Goal: Task Accomplishment & Management: Manage account settings

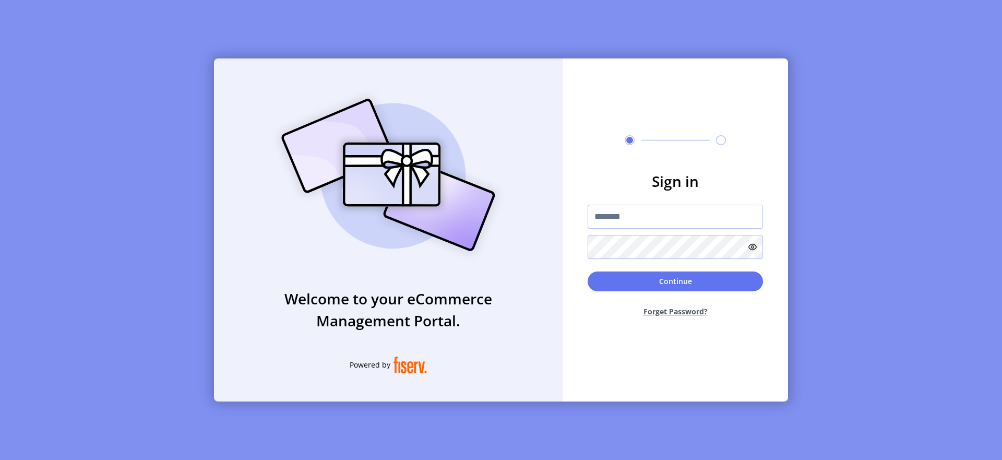
click at [669, 203] on form "Sign in Continue Forget Password?" at bounding box center [674, 247] width 225 height 155
click at [663, 212] on input "text" at bounding box center [675, 217] width 175 height 24
type input "**********"
click at [664, 283] on button "Continue" at bounding box center [675, 281] width 175 height 20
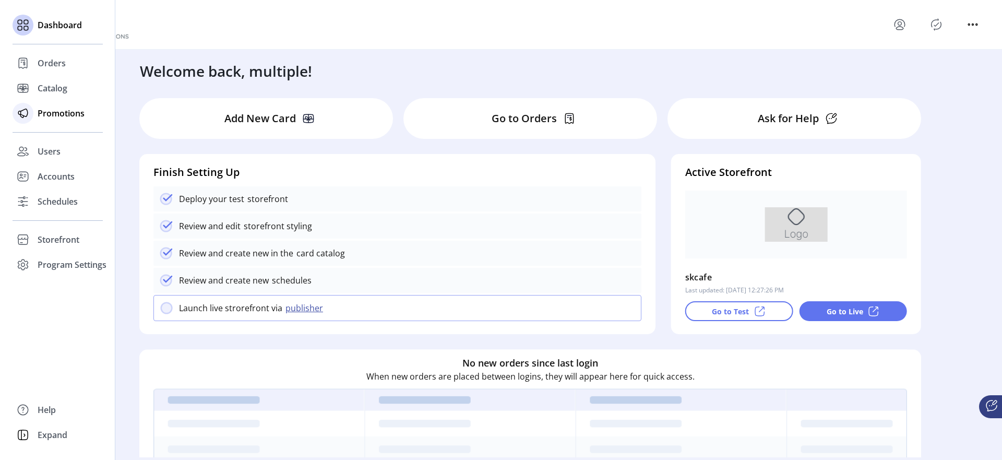
click at [47, 117] on span "Promotions" at bounding box center [61, 113] width 47 height 13
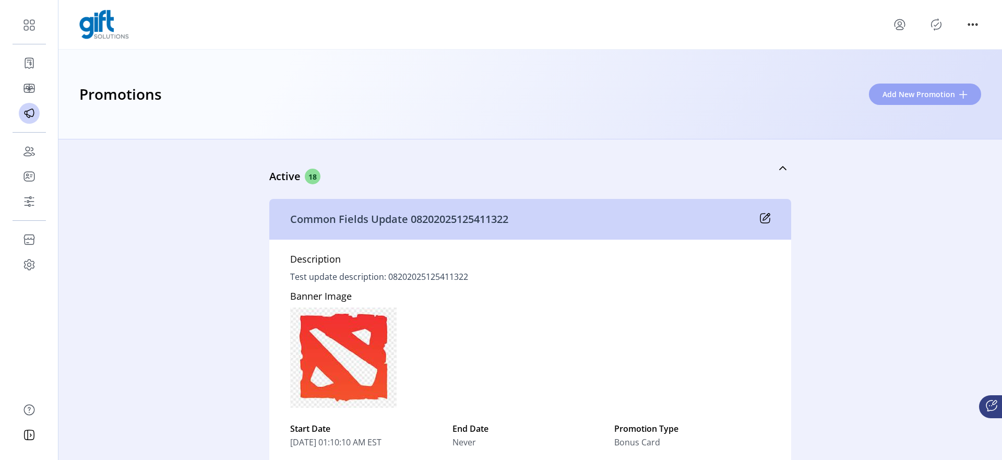
click at [901, 94] on span "Add New Promotion" at bounding box center [918, 94] width 73 height 11
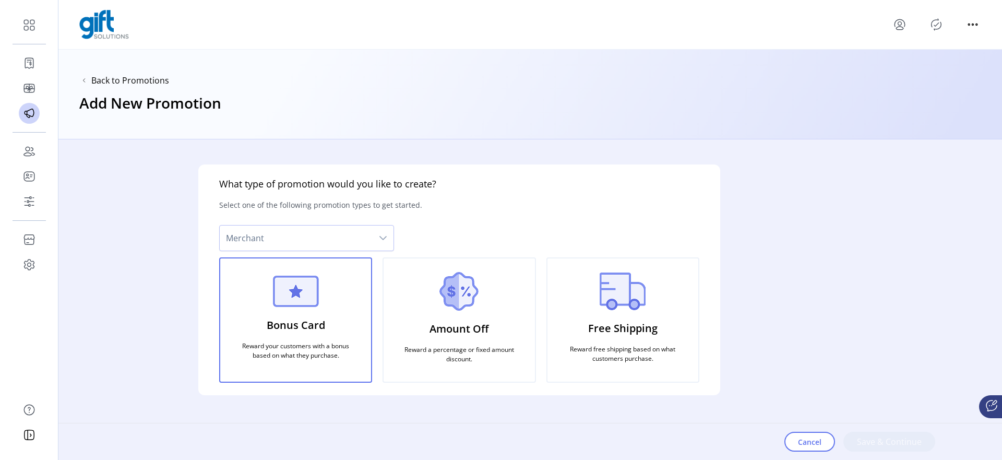
click at [335, 237] on span "Merchant" at bounding box center [296, 237] width 153 height 25
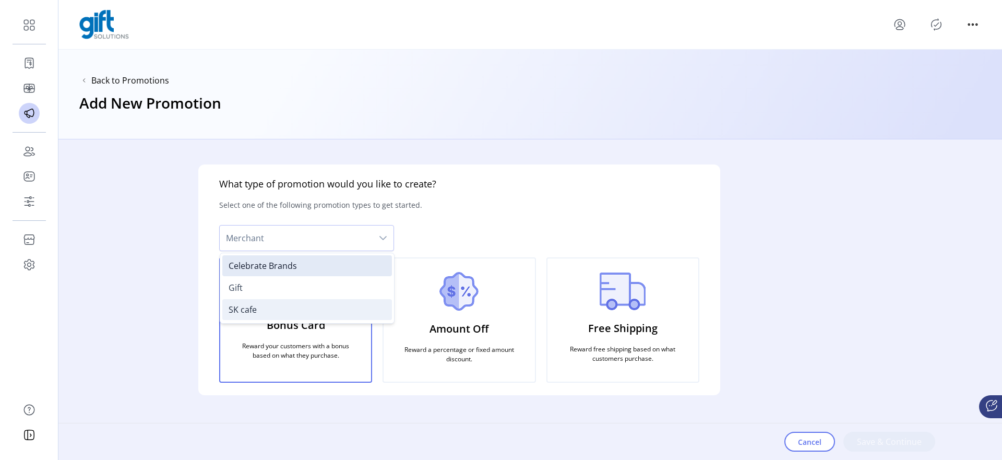
click at [267, 309] on li "SK cafe" at bounding box center [307, 309] width 170 height 21
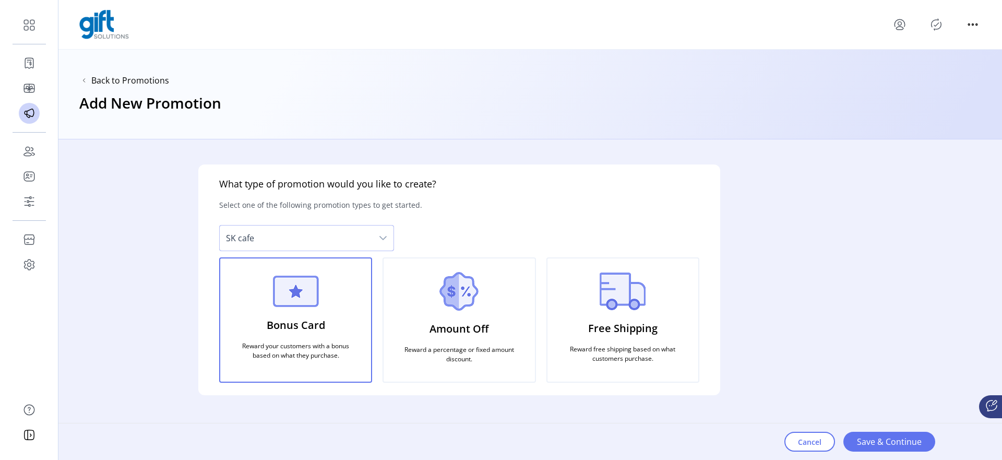
click at [278, 243] on span "SK cafe" at bounding box center [296, 237] width 153 height 25
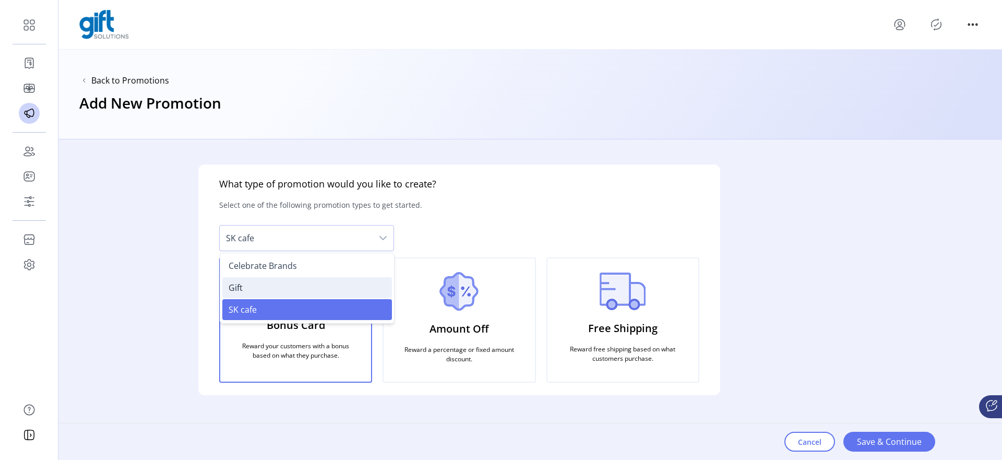
click at [234, 287] on span "Gift" at bounding box center [236, 287] width 14 height 11
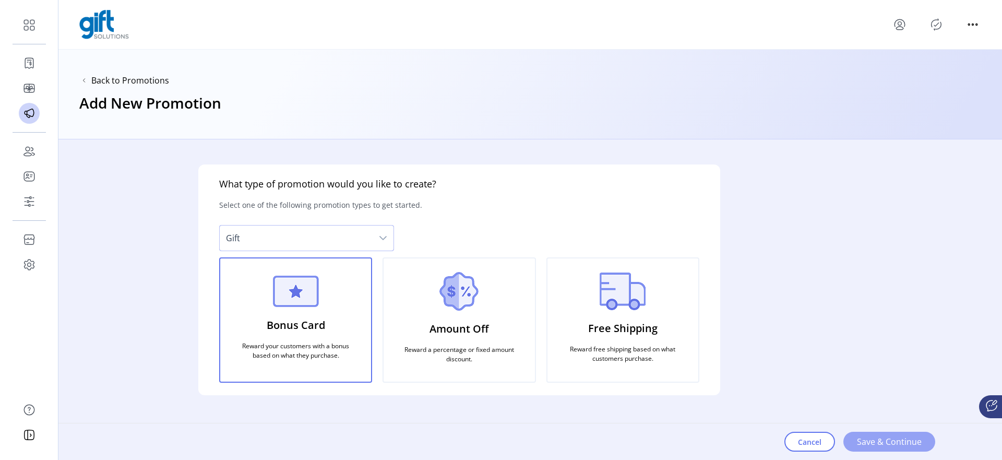
click at [871, 447] on span "Save & Continue" at bounding box center [889, 441] width 65 height 13
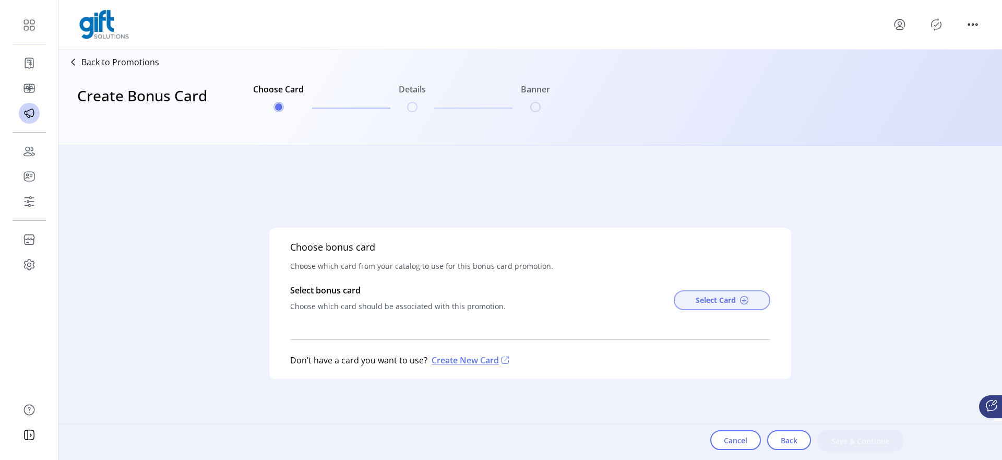
click at [715, 298] on span "Select Card" at bounding box center [716, 299] width 40 height 11
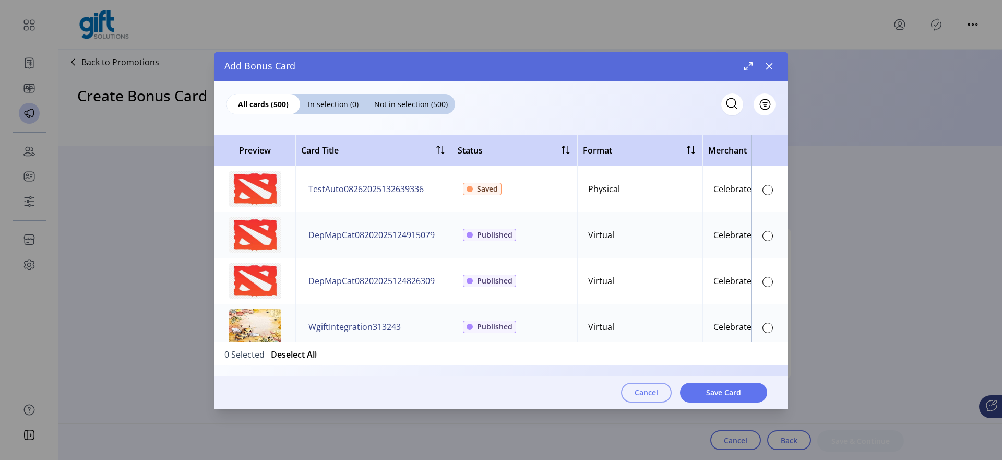
click at [629, 388] on button "Cancel" at bounding box center [646, 392] width 51 height 20
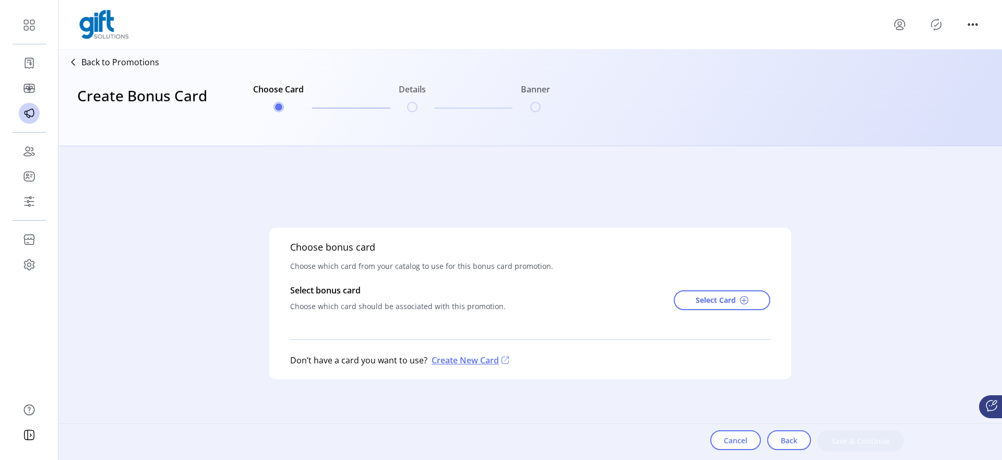
click at [141, 69] on div "Back to Promotions" at bounding box center [111, 62] width 97 height 17
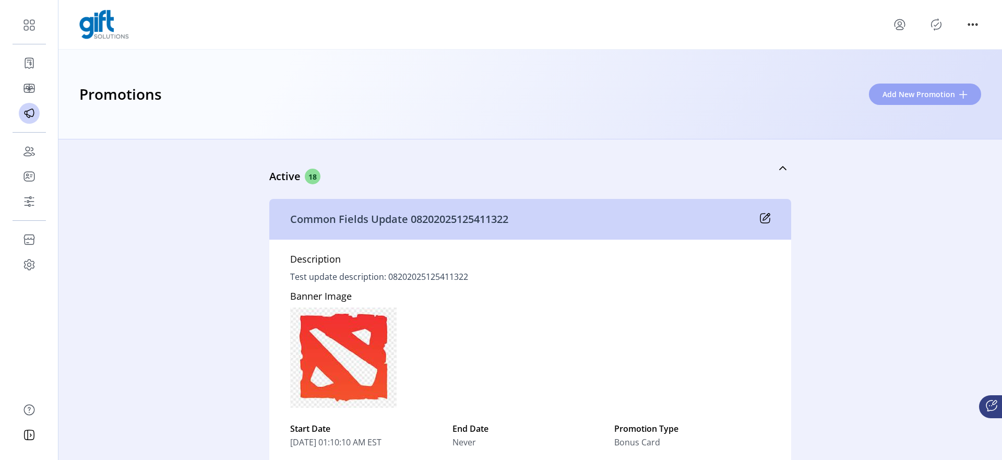
click at [900, 83] on button "Add New Promotion" at bounding box center [925, 93] width 112 height 21
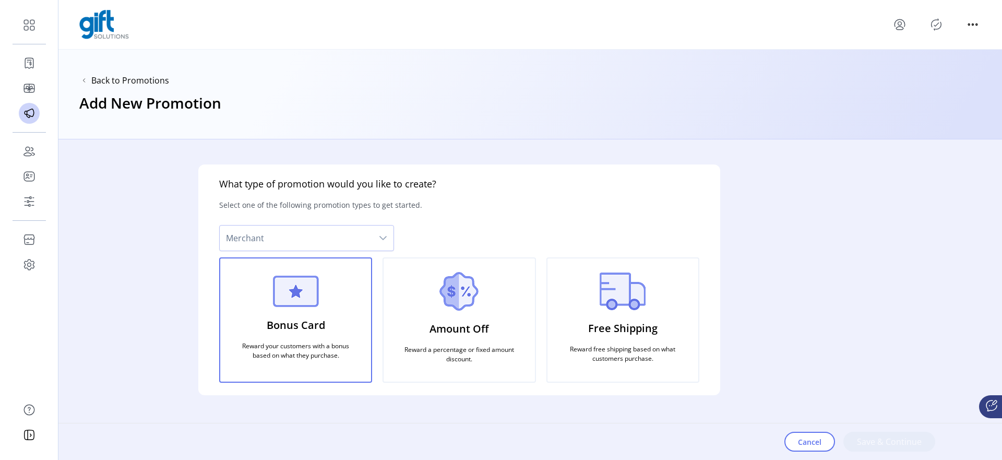
click at [304, 235] on span "Merchant" at bounding box center [296, 237] width 153 height 25
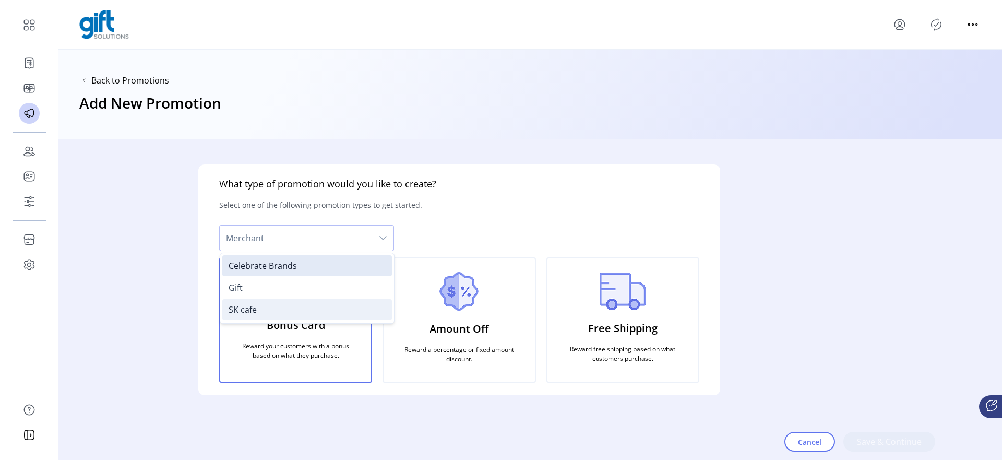
click at [268, 314] on li "SK cafe" at bounding box center [307, 309] width 170 height 21
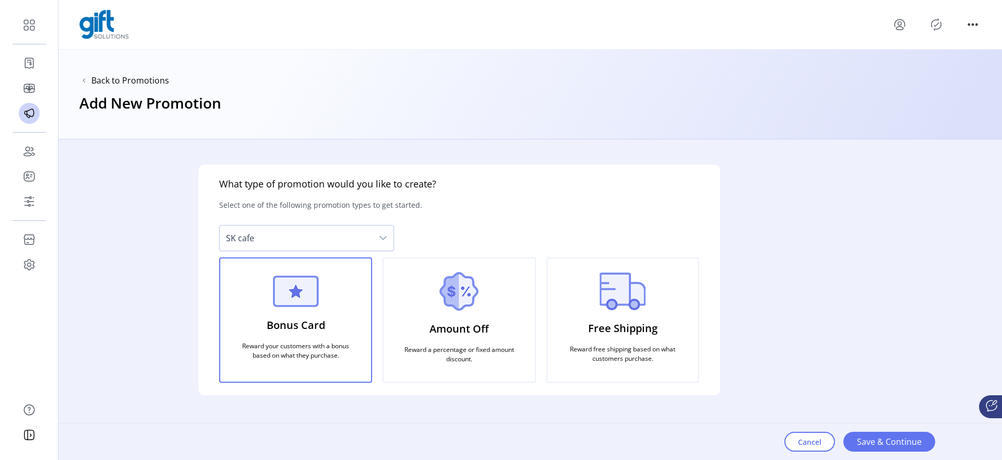
click at [794, 309] on div "What type of promotion would you like to create? Select one of the following pr…" at bounding box center [458, 299] width 801 height 320
click at [880, 449] on button "Save & Continue" at bounding box center [889, 442] width 92 height 20
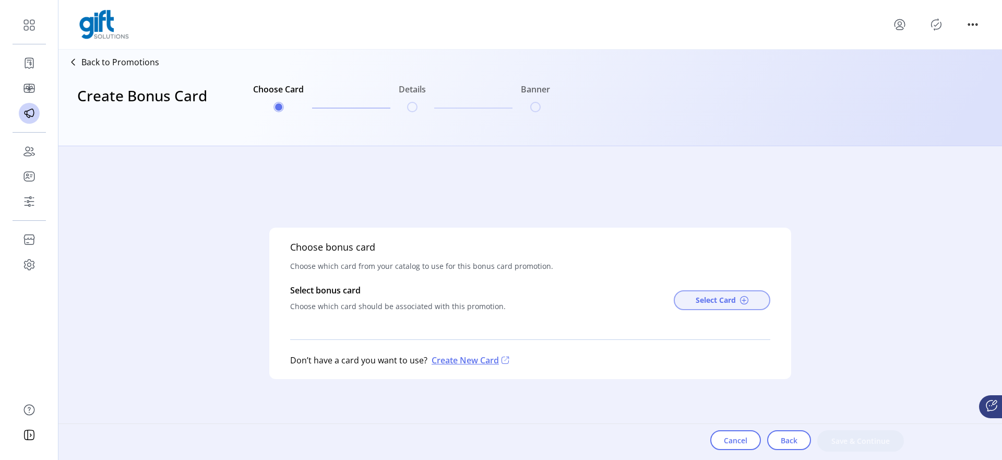
click at [699, 303] on span "Select Card" at bounding box center [716, 299] width 40 height 11
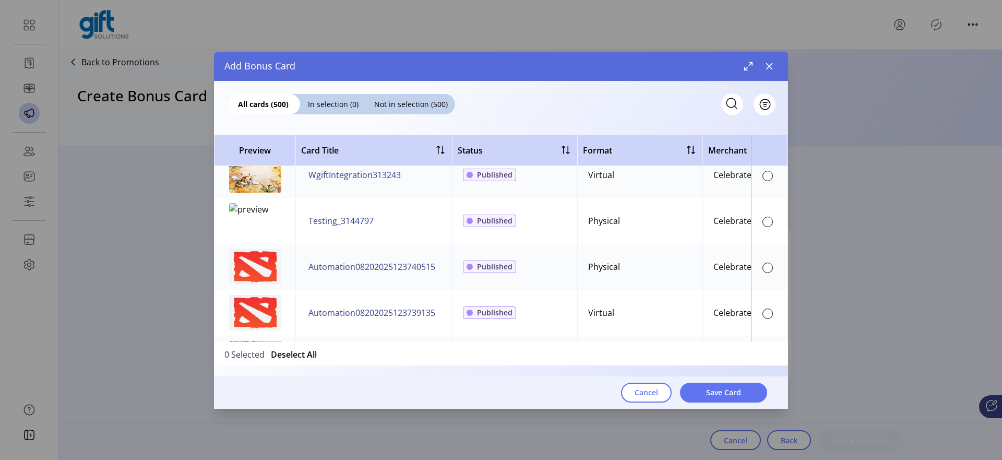
scroll to position [160, 0]
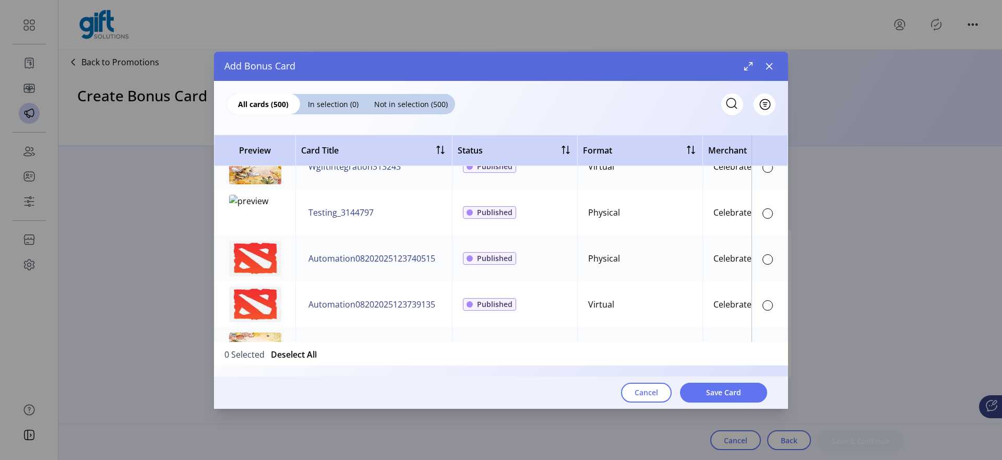
click at [622, 402] on div "Cancel Save Card" at bounding box center [490, 392] width 553 height 32
click at [633, 399] on button "Cancel" at bounding box center [646, 392] width 51 height 20
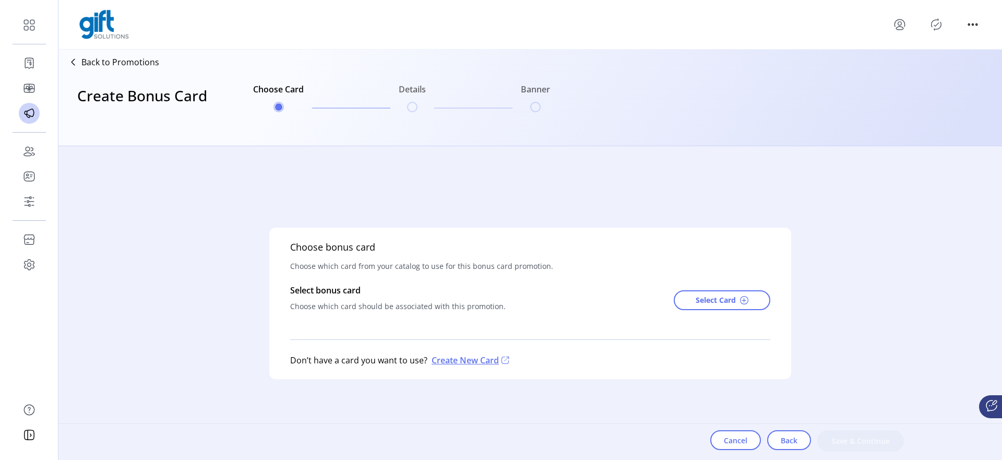
click at [142, 65] on p "Back to Promotions" at bounding box center [120, 62] width 78 height 13
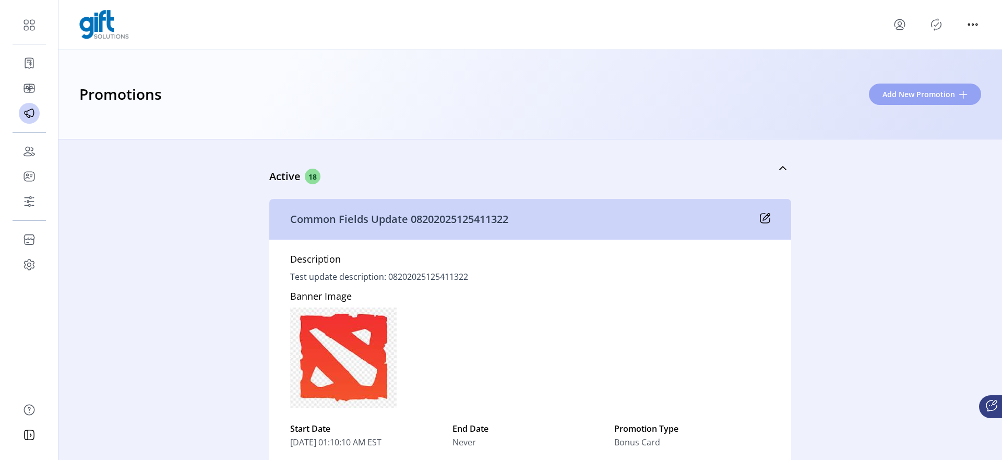
click at [904, 91] on span "Add New Promotion" at bounding box center [918, 94] width 73 height 11
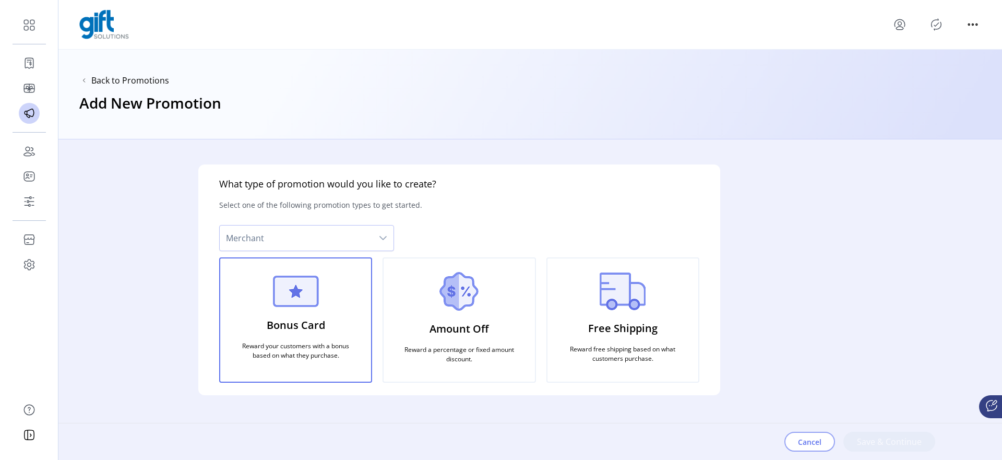
click at [793, 445] on button "Cancel" at bounding box center [809, 442] width 51 height 20
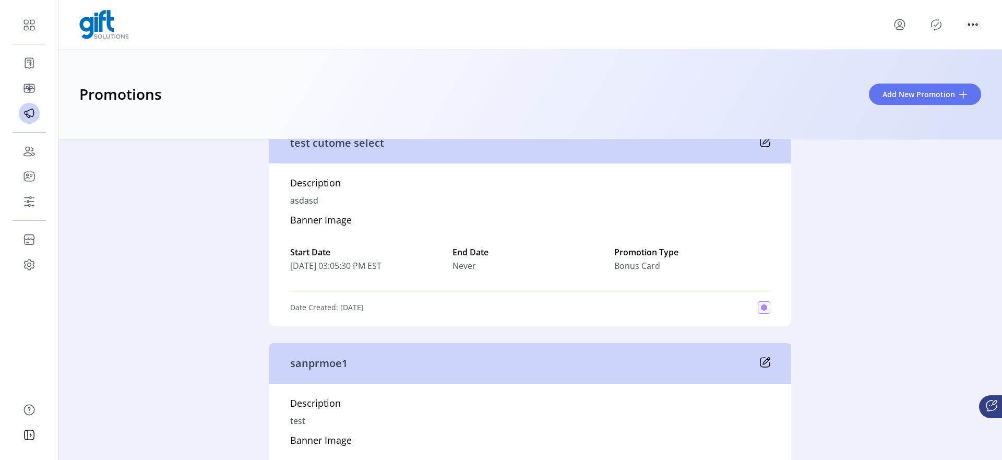
scroll to position [4783, 0]
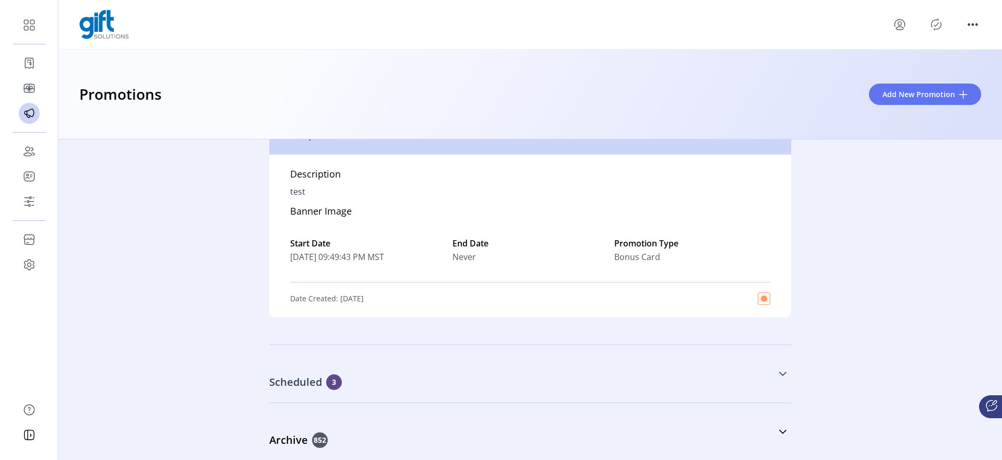
click at [497, 384] on div "Scheduled 3" at bounding box center [477, 382] width 417 height 16
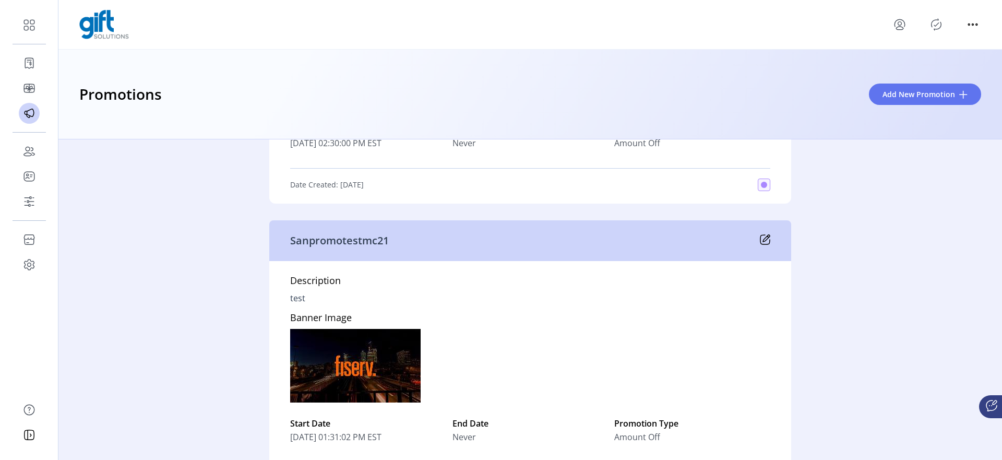
scroll to position [5410, 0]
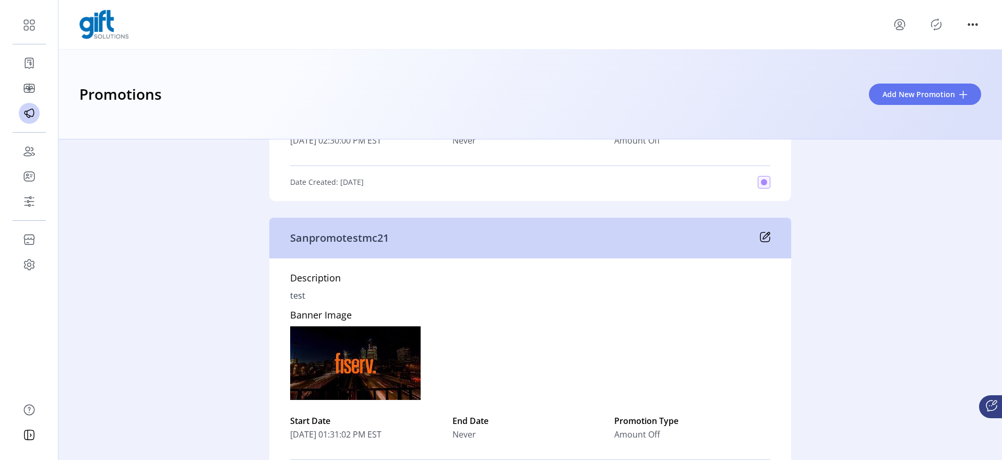
click at [763, 238] on icon at bounding box center [766, 235] width 7 height 7
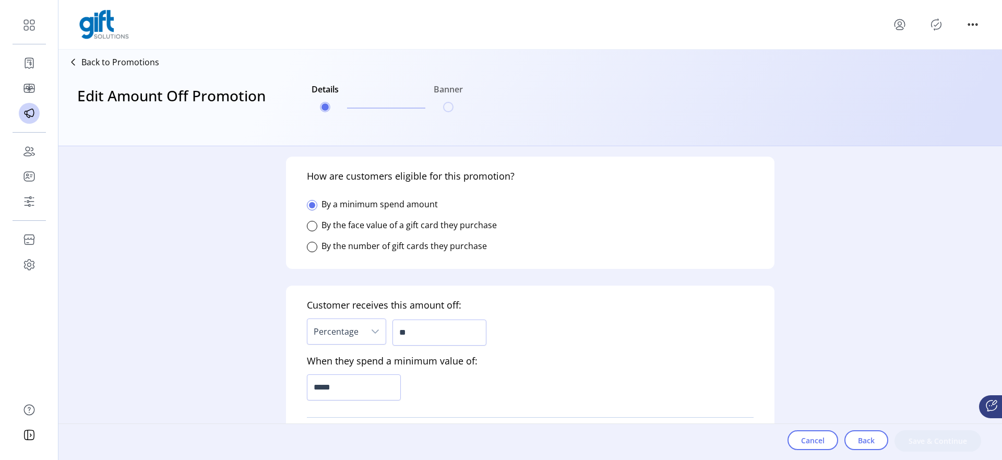
scroll to position [786, 0]
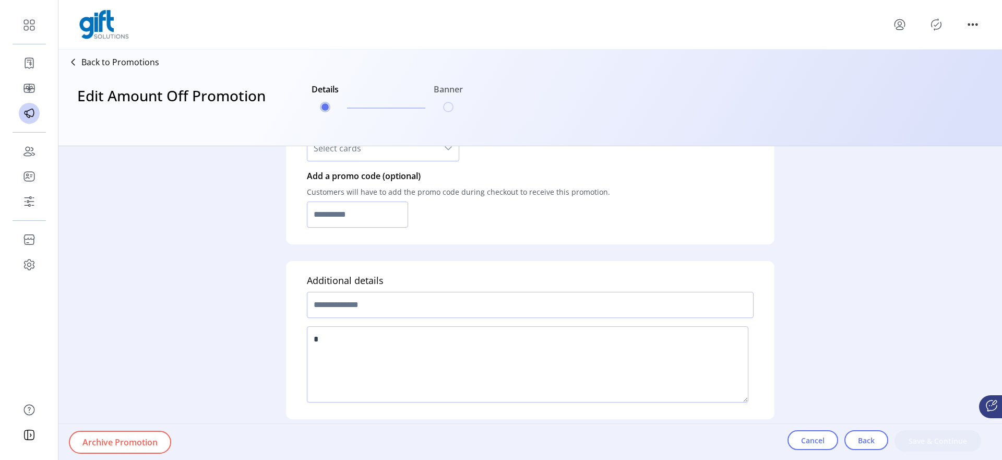
type input "**"
type input "*******"
type input "**********"
type input "*****"
type input "*********"
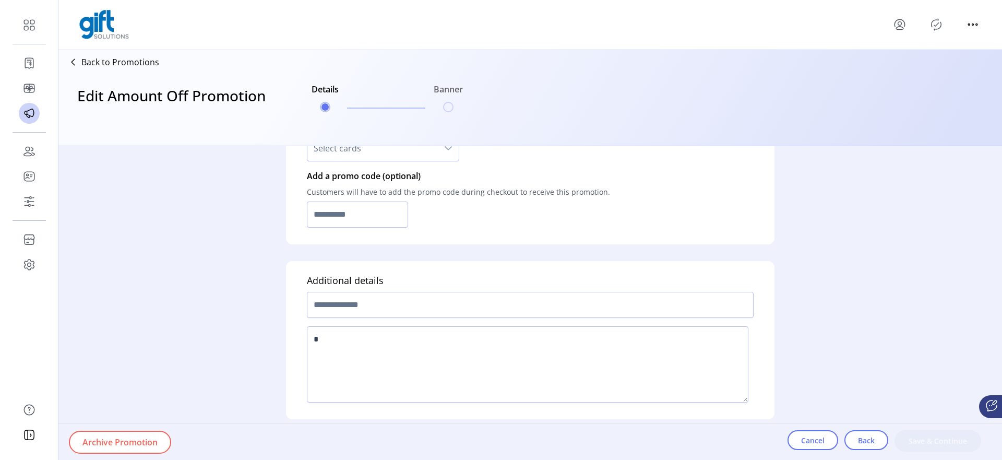
type input "**********"
type textarea "****"
click at [143, 439] on span "Archive Promotion" at bounding box center [119, 442] width 75 height 13
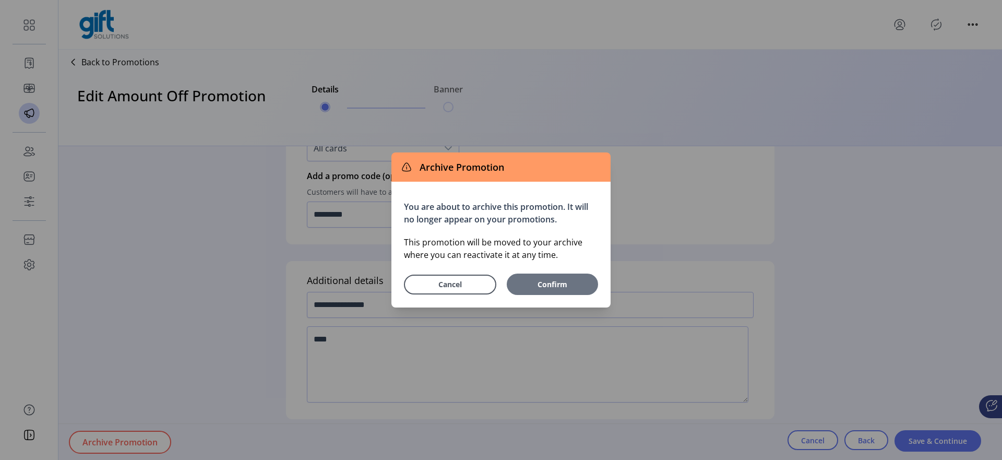
click at [551, 280] on span "Confirm" at bounding box center [552, 284] width 81 height 11
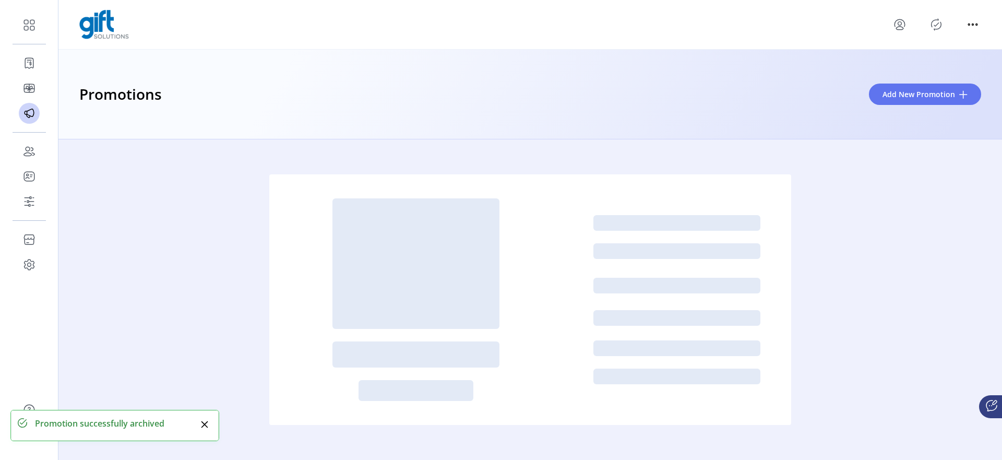
click at [937, 28] on icon "Publisher Panel" at bounding box center [936, 24] width 17 height 17
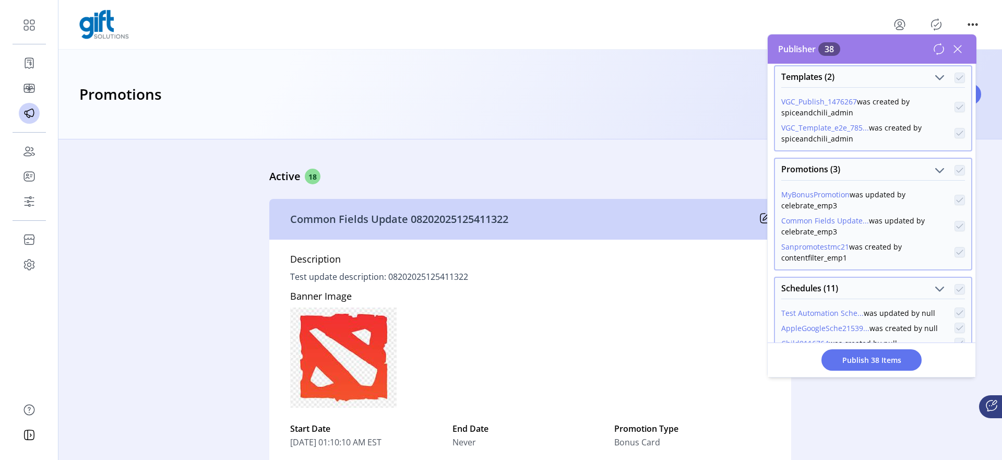
scroll to position [486, 0]
click at [957, 47] on icon at bounding box center [957, 49] width 17 height 17
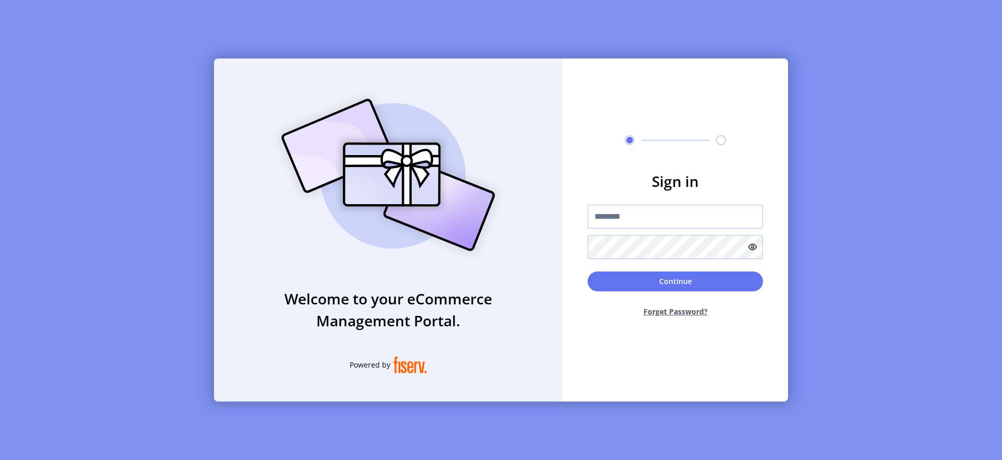
click at [629, 215] on input "text" at bounding box center [675, 217] width 175 height 24
click at [183, 152] on div "Welcome to your eCommerce Management Portal. Powered by Sign in Continue Forget…" at bounding box center [501, 230] width 1002 height 460
click at [630, 215] on input "text" at bounding box center [675, 217] width 175 height 24
type input "**********"
click at [646, 281] on button "Continue" at bounding box center [675, 281] width 175 height 20
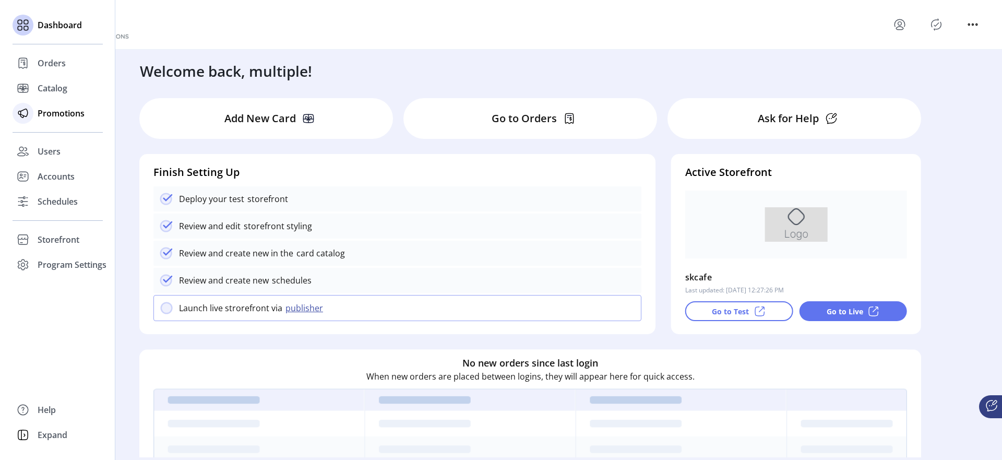
click at [35, 111] on div "Promotions" at bounding box center [58, 113] width 90 height 25
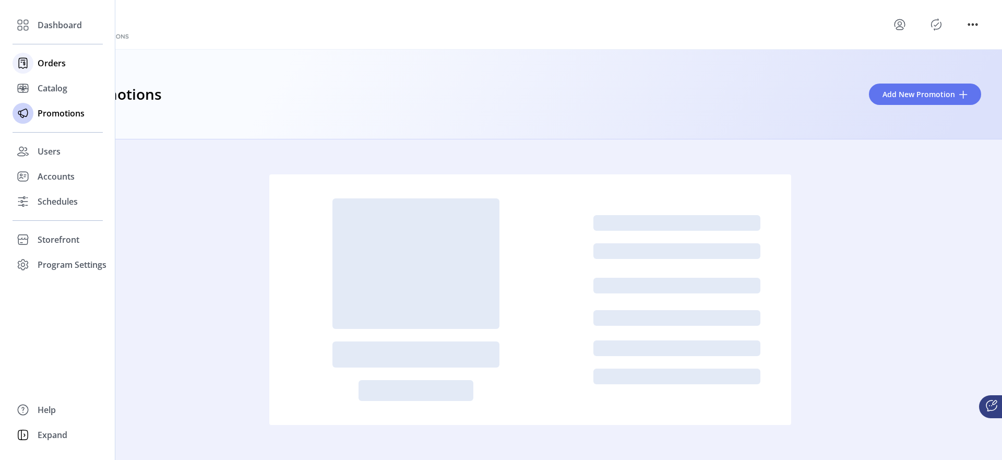
click at [47, 62] on span "Orders" at bounding box center [52, 63] width 28 height 13
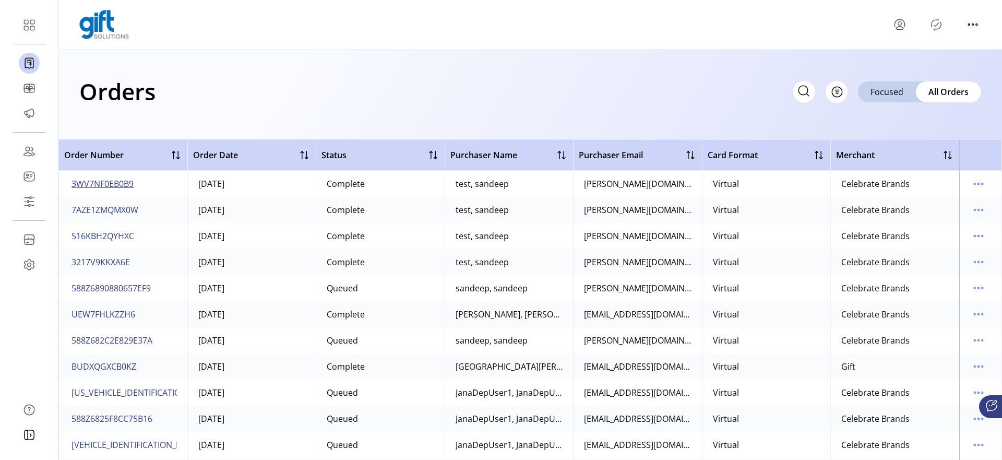
click at [108, 183] on span "3WV7NF0EB0B9" at bounding box center [102, 183] width 62 height 13
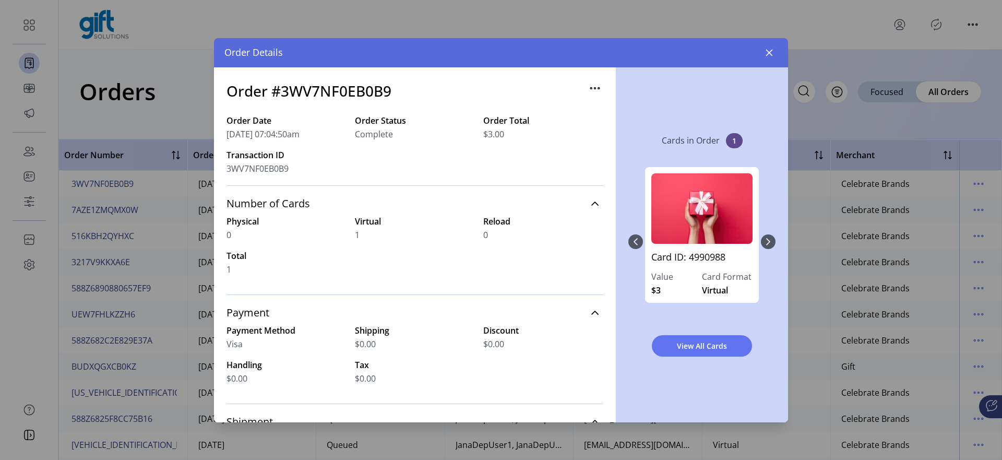
click at [590, 95] on icon "button" at bounding box center [594, 88] width 17 height 17
click at [629, 78] on div "Cards in Order 1 Card ID: 4990988 Value $3 Card Format Virtual View All Cards" at bounding box center [702, 244] width 172 height 355
click at [767, 53] on icon "button" at bounding box center [769, 53] width 8 height 8
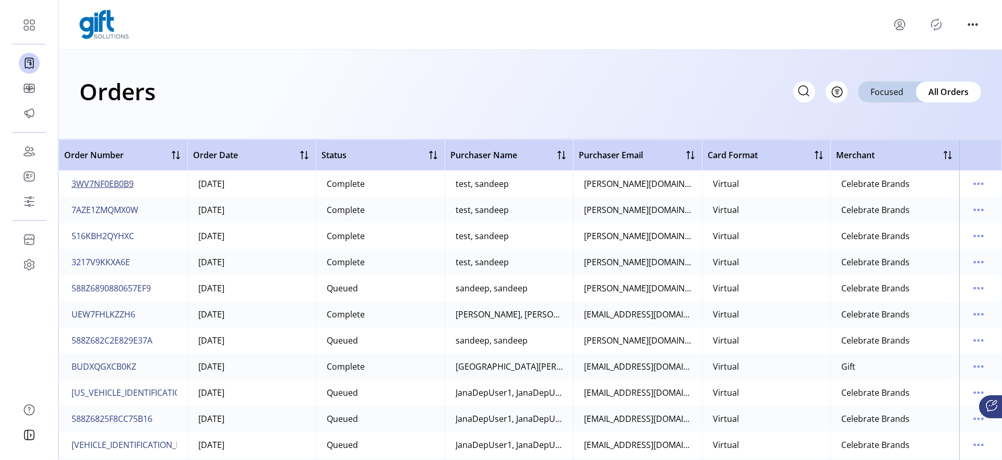
click at [120, 181] on span "3WV7NF0EB0B9" at bounding box center [102, 183] width 62 height 13
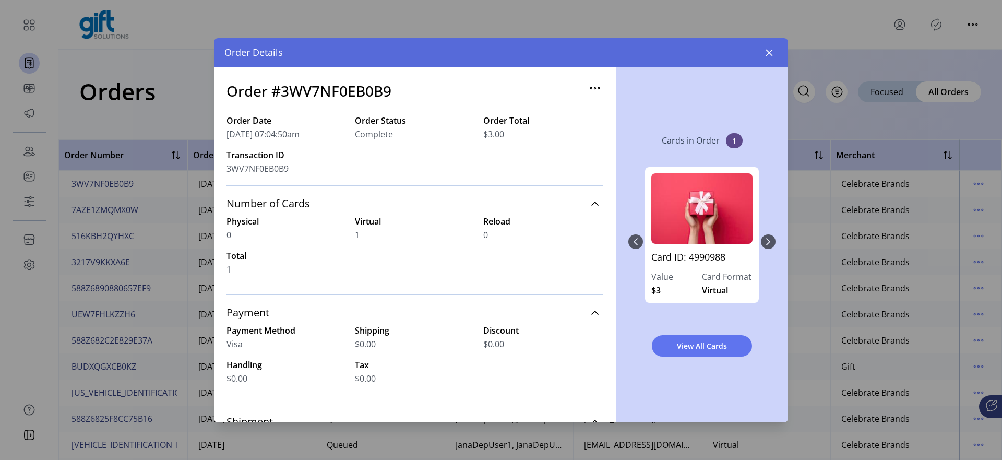
click at [594, 87] on icon "button" at bounding box center [595, 88] width 2 height 2
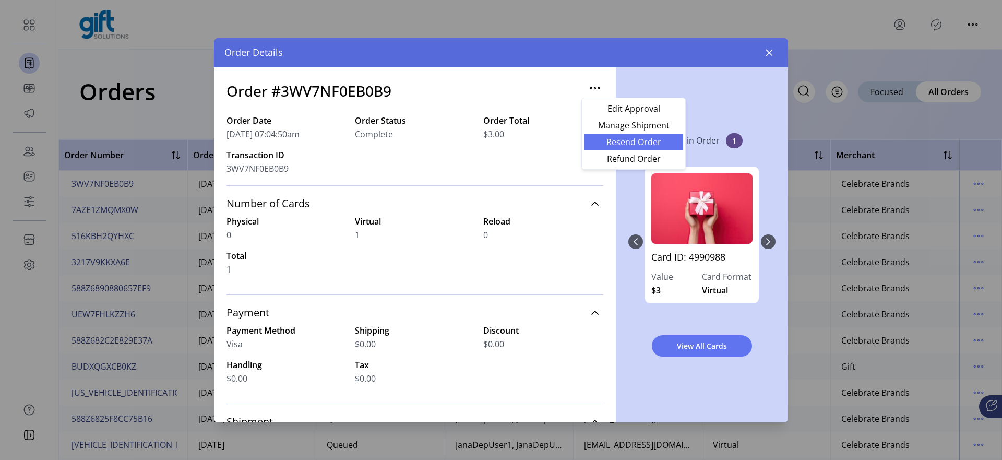
click at [615, 142] on span "Resend Order" at bounding box center [633, 142] width 87 height 8
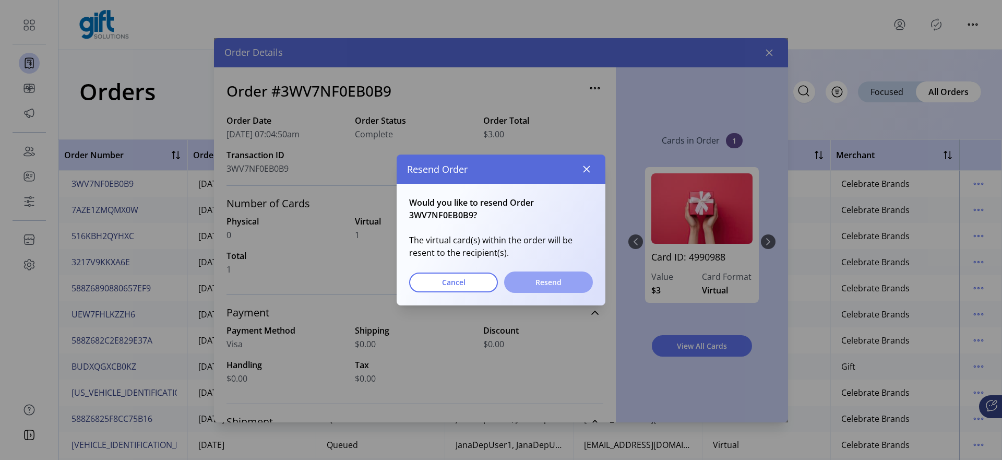
click at [533, 282] on span "Resend" at bounding box center [549, 282] width 62 height 11
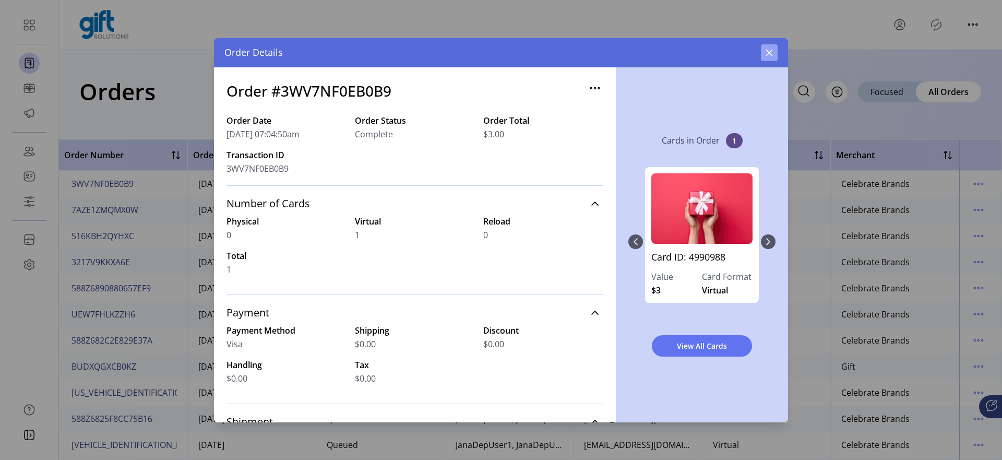
click at [769, 52] on icon "button" at bounding box center [769, 52] width 7 height 7
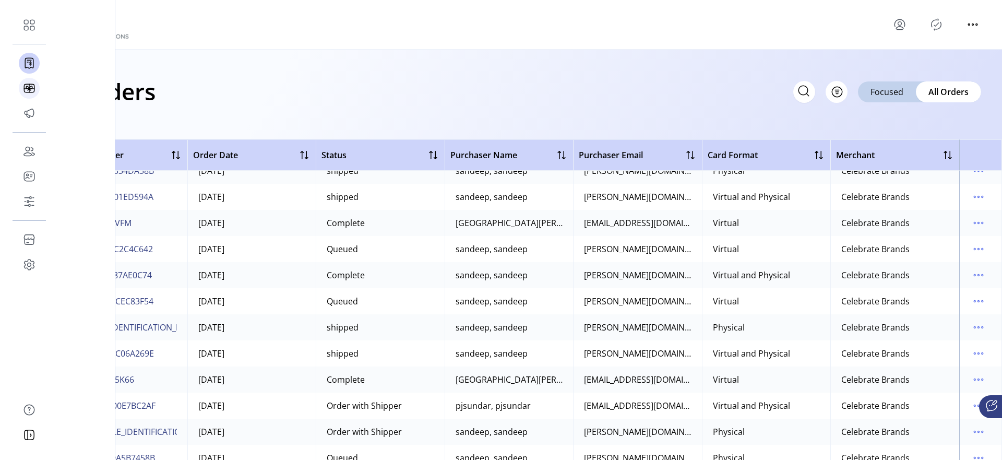
scroll to position [936, 0]
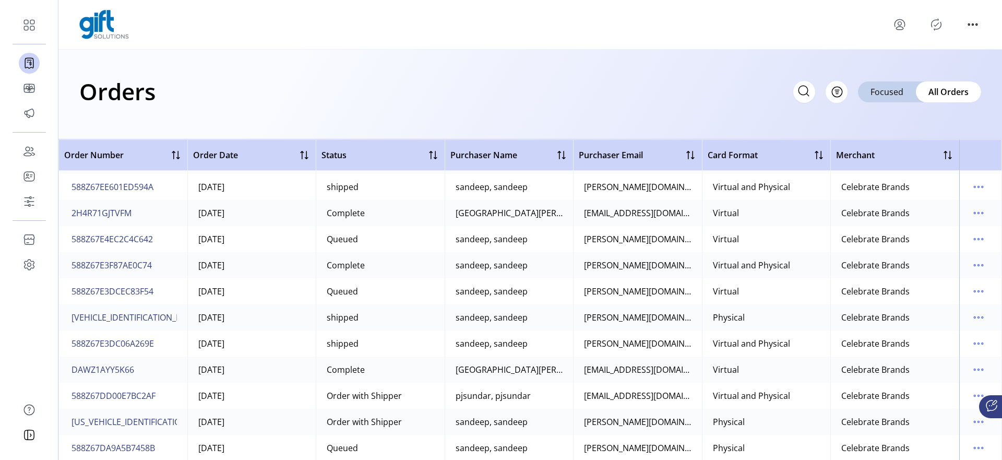
click at [903, 22] on icon "menu" at bounding box center [899, 24] width 17 height 17
click at [902, 30] on icon "menu" at bounding box center [899, 24] width 17 height 17
click at [920, 68] on span "Sign Out" at bounding box center [937, 66] width 78 height 8
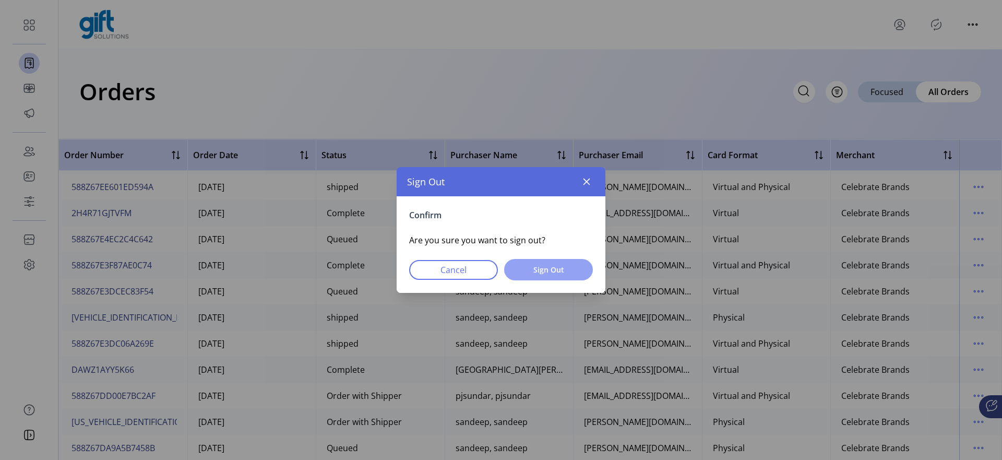
click at [548, 275] on button "Sign Out" at bounding box center [548, 269] width 89 height 21
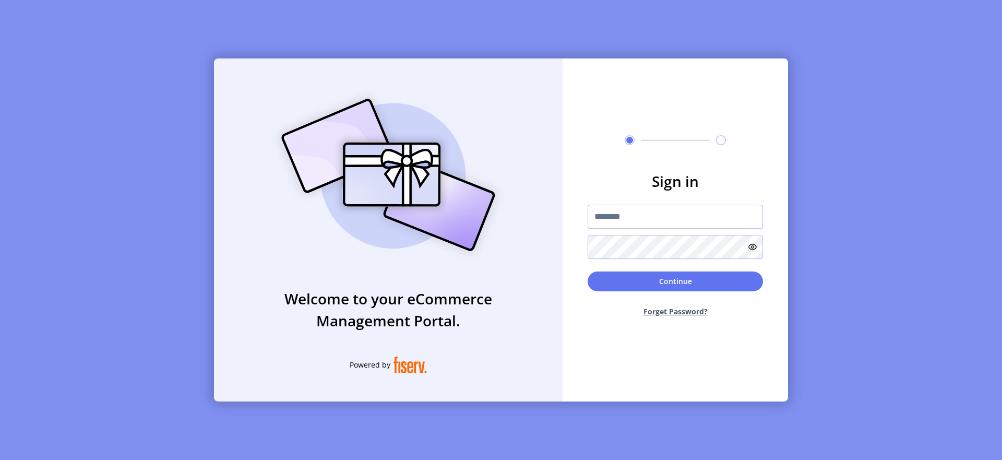
click at [617, 219] on input "text" at bounding box center [675, 217] width 175 height 24
type input "**********"
click at [670, 281] on button "Continue" at bounding box center [675, 281] width 175 height 20
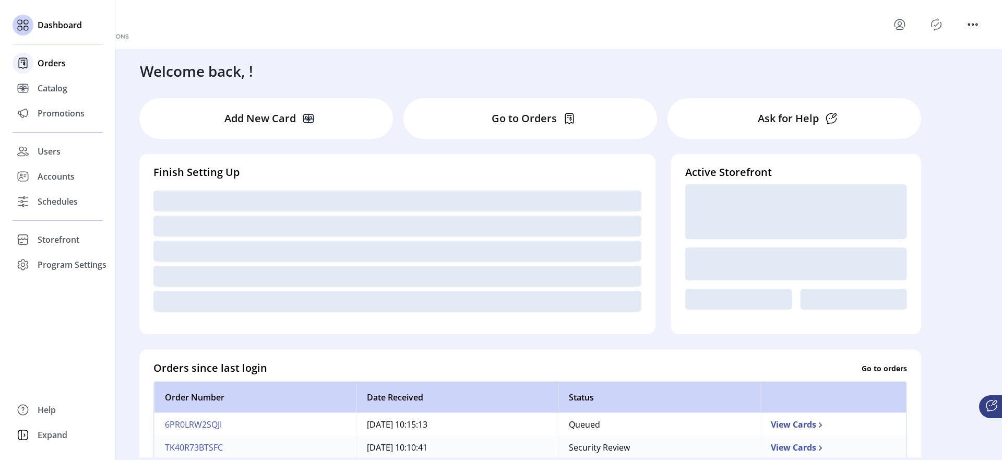
click at [39, 69] on div "Orders" at bounding box center [58, 63] width 90 height 25
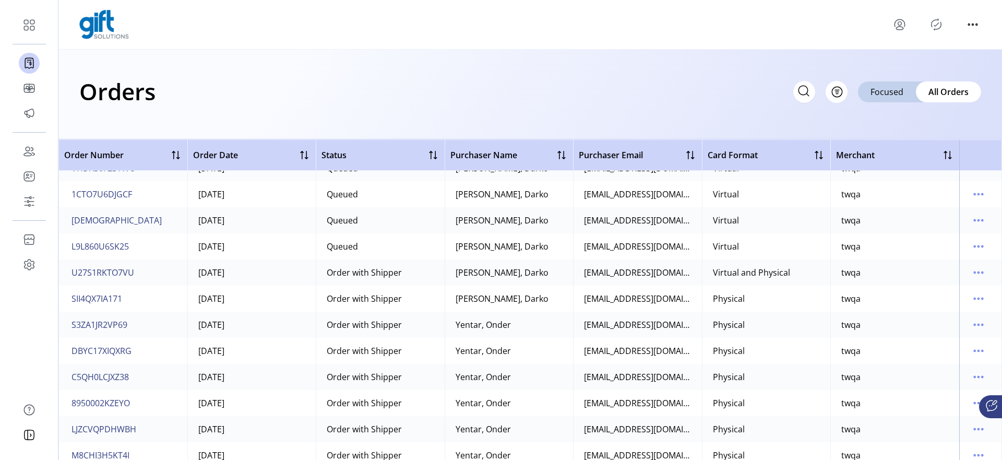
scroll to position [635, 0]
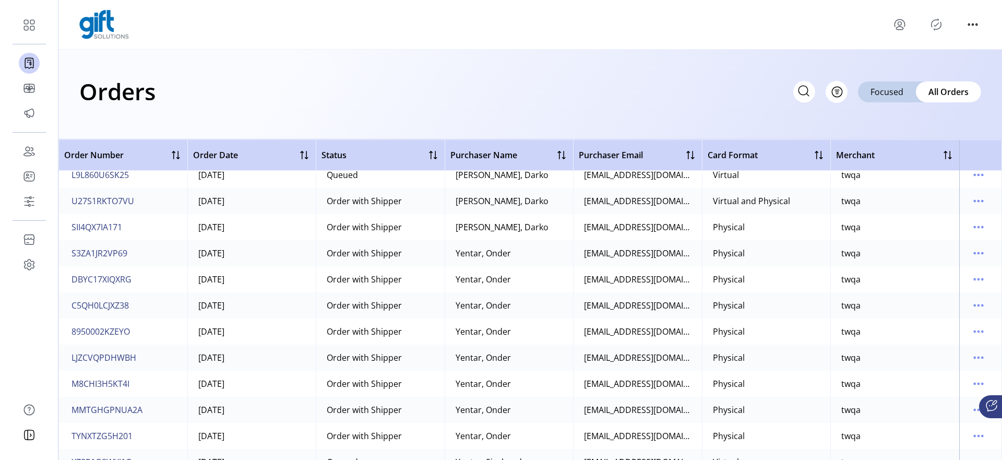
click at [795, 100] on app-search-field at bounding box center [804, 92] width 22 height 22
click at [797, 99] on icon at bounding box center [803, 90] width 17 height 17
type input "*******"
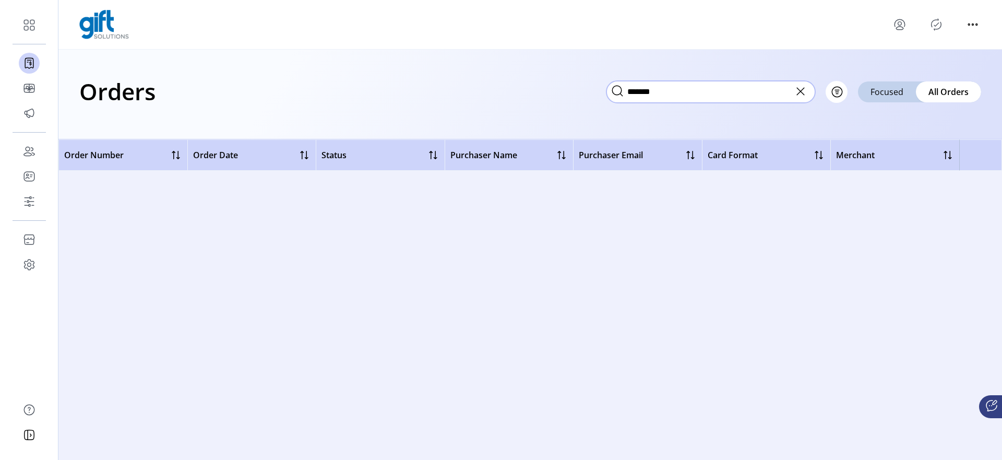
scroll to position [0, 0]
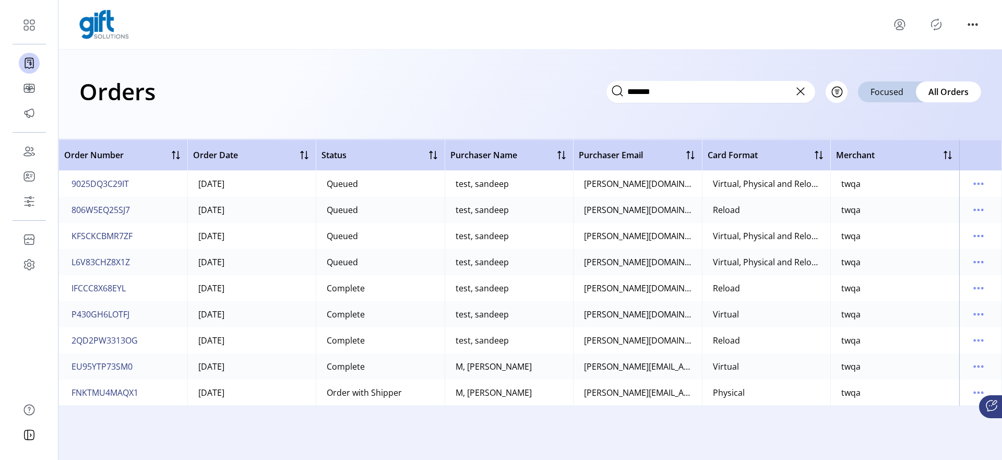
click at [894, 25] on icon "menu" at bounding box center [899, 22] width 10 height 7
click at [921, 62] on span "Sign Out" at bounding box center [937, 66] width 78 height 8
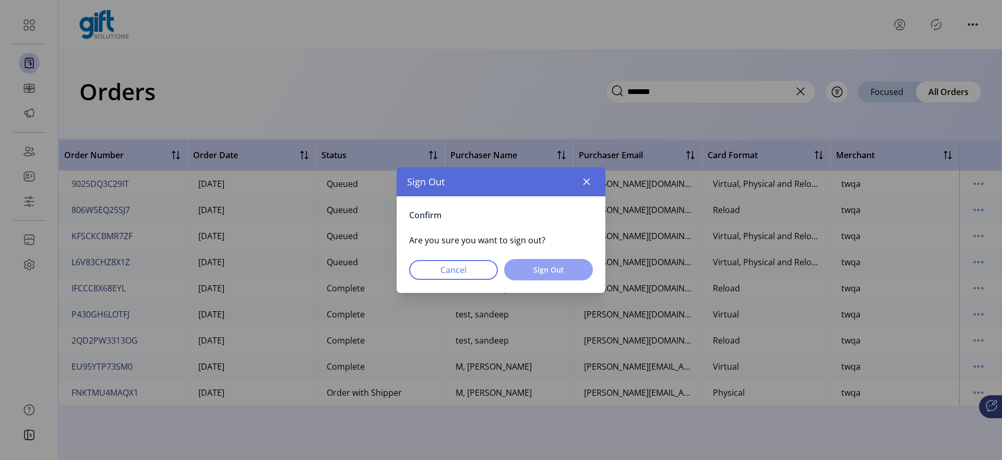
click at [564, 274] on span "Sign Out" at bounding box center [549, 269] width 62 height 11
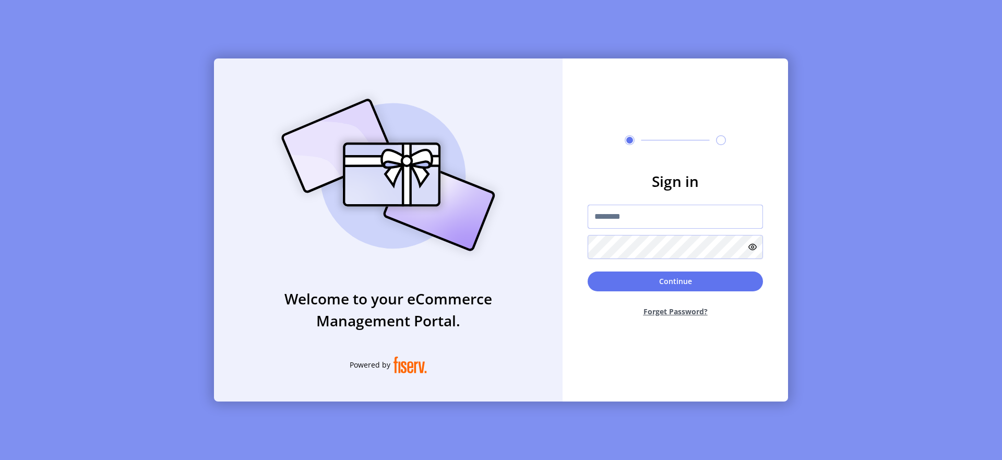
click at [638, 216] on input "text" at bounding box center [675, 217] width 175 height 24
click at [226, 181] on div "Welcome to your eCommerce Management Portal. Powered by" at bounding box center [388, 229] width 349 height 343
click at [618, 210] on input "text" at bounding box center [675, 217] width 175 height 24
type input "**********"
click at [629, 281] on button "Continue" at bounding box center [675, 281] width 175 height 20
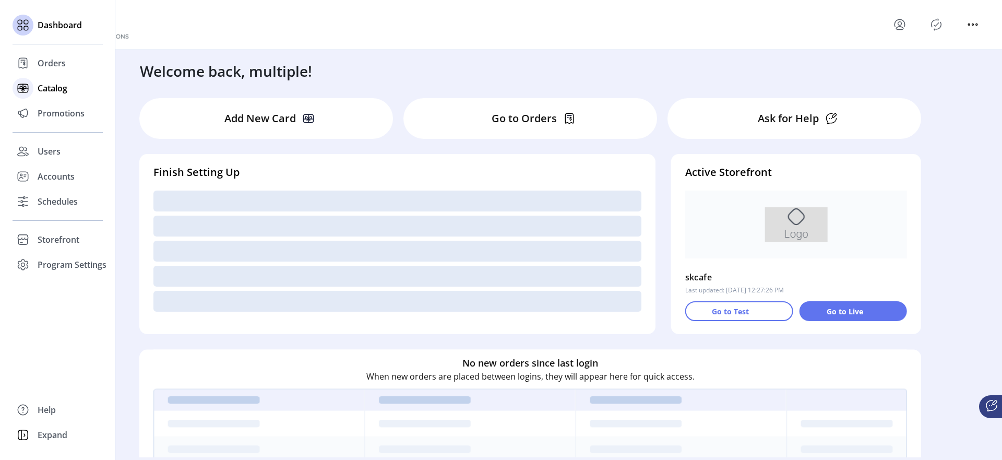
click at [47, 94] on span "Catalog" at bounding box center [53, 88] width 30 height 13
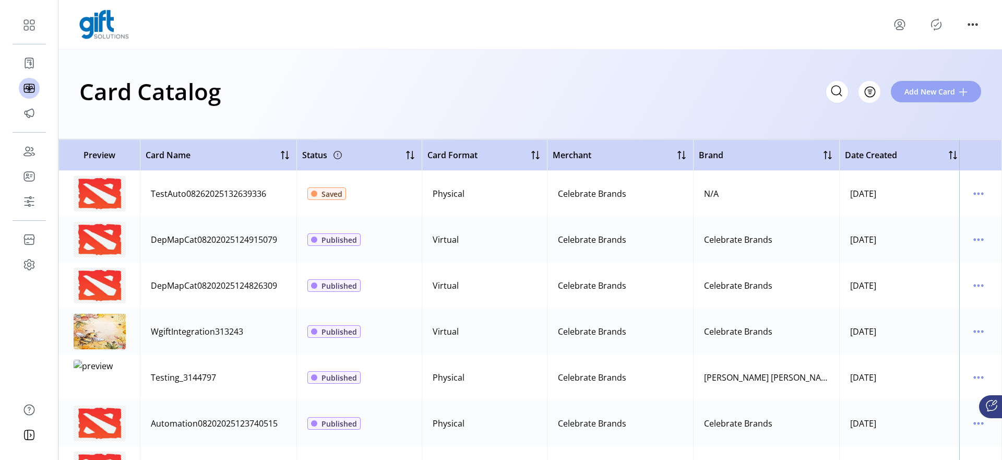
click at [893, 86] on button "Add New Card" at bounding box center [936, 91] width 90 height 21
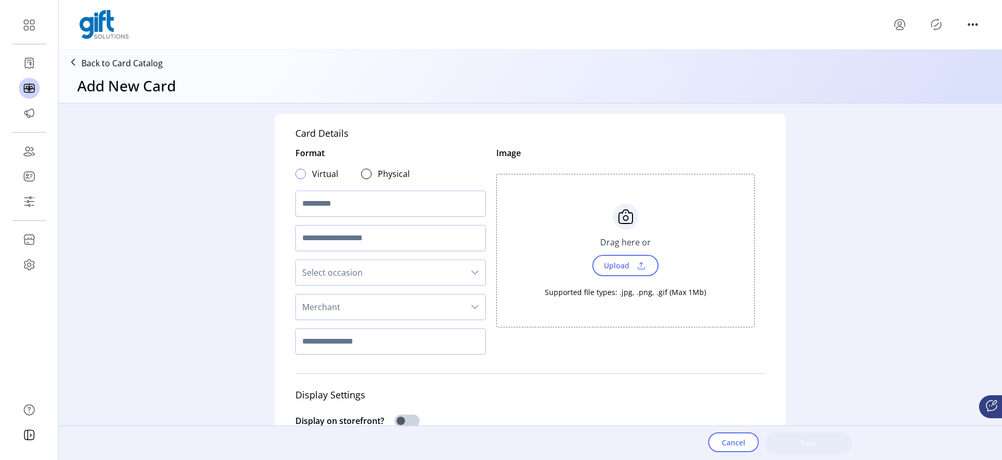
click at [300, 175] on div at bounding box center [300, 174] width 10 height 10
click at [333, 310] on span "Merchant" at bounding box center [380, 306] width 169 height 25
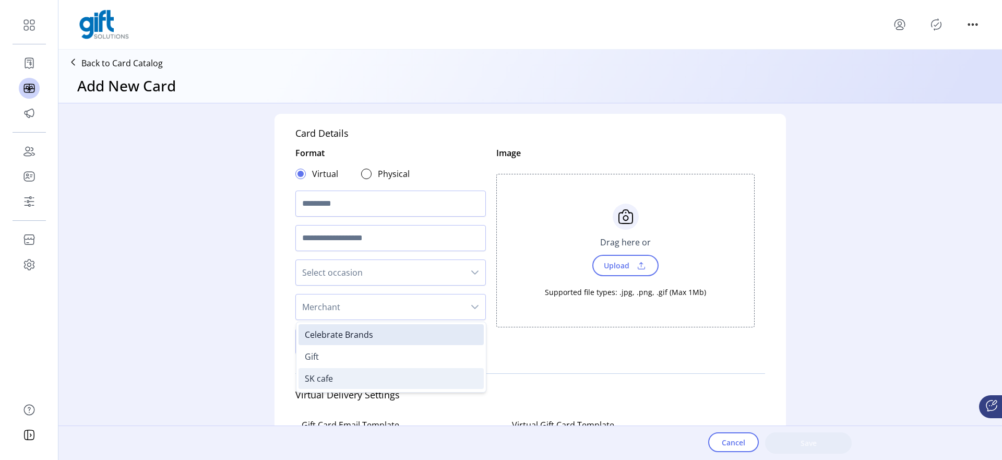
click at [336, 375] on li "SK cafe" at bounding box center [390, 378] width 185 height 21
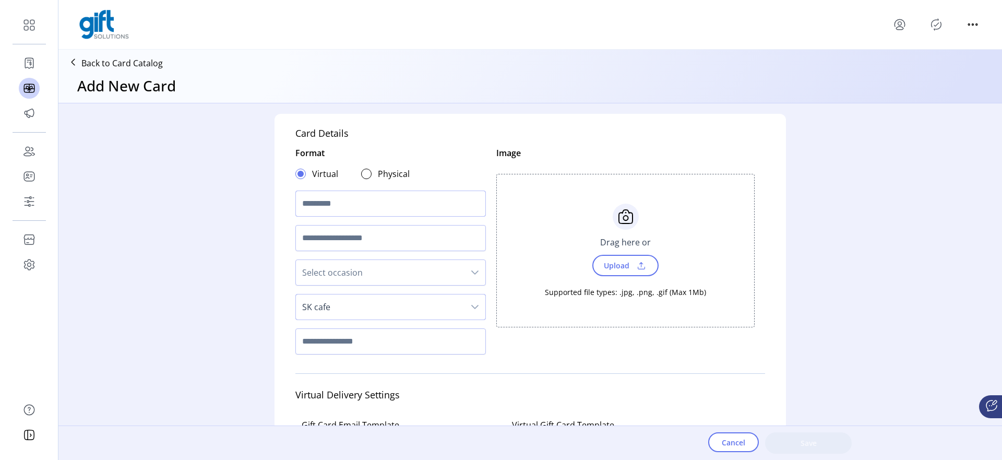
click at [349, 207] on input "text" at bounding box center [390, 203] width 190 height 26
type input "*********"
click at [611, 259] on span "Upload" at bounding box center [615, 265] width 36 height 15
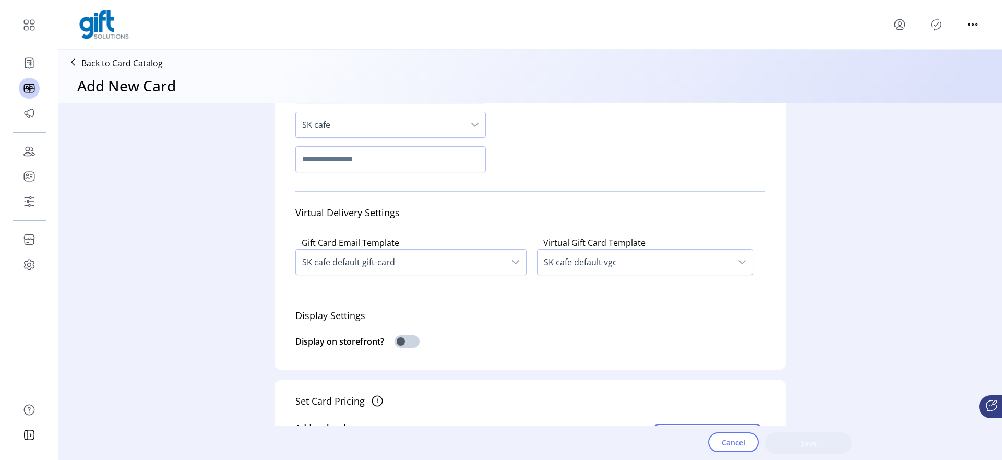
scroll to position [202, 0]
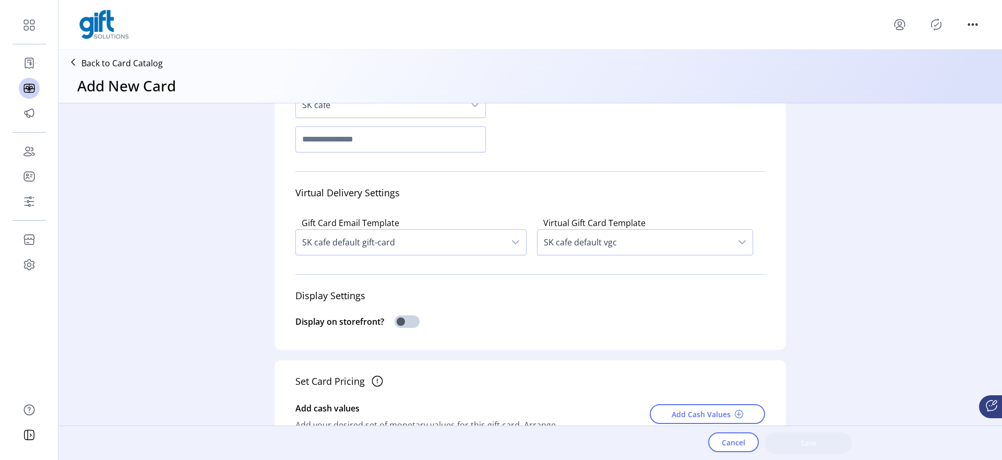
click at [422, 246] on span "SK cafe default gift-card" at bounding box center [400, 242] width 209 height 25
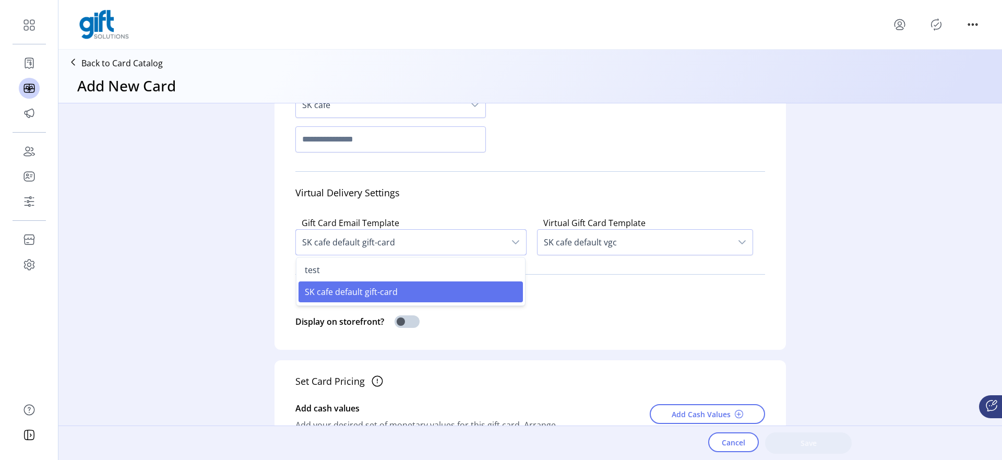
click at [409, 244] on span "SK cafe default gift-card" at bounding box center [400, 242] width 209 height 25
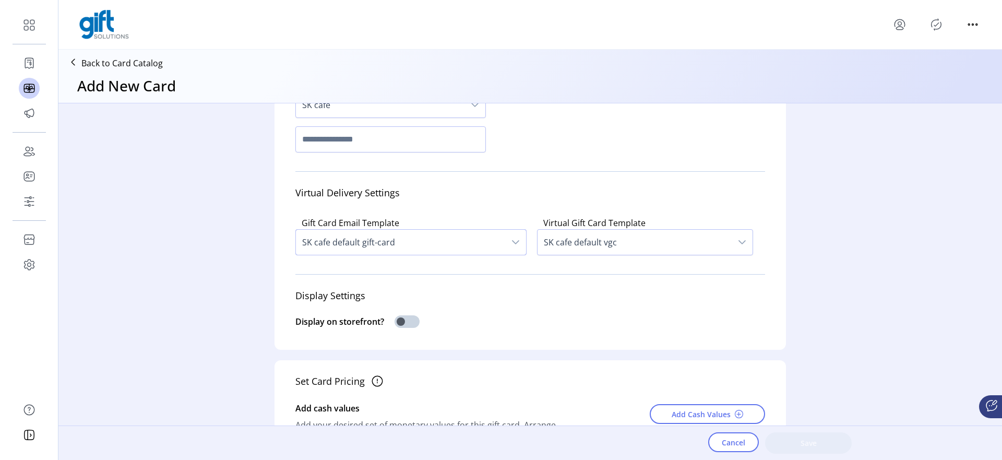
click at [409, 244] on span "SK cafe default gift-card" at bounding box center [400, 242] width 209 height 25
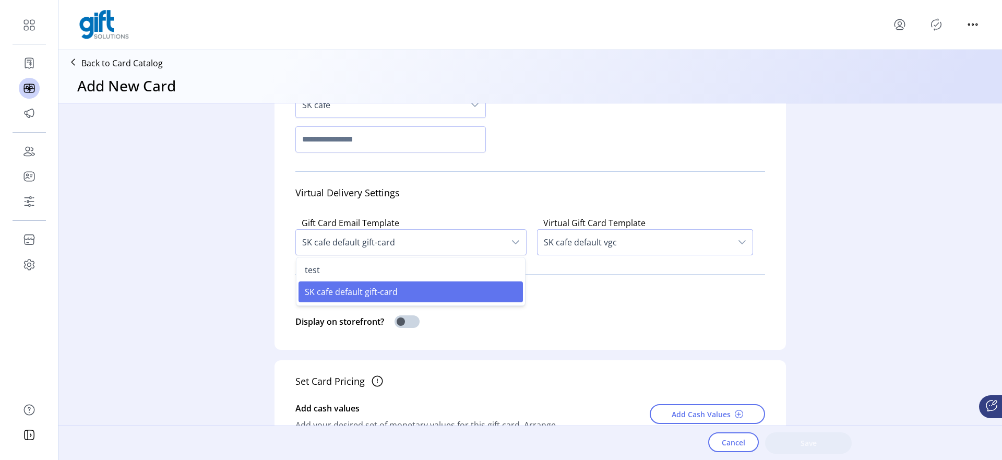
click at [642, 235] on span "SK cafe default vgc" at bounding box center [634, 242] width 194 height 25
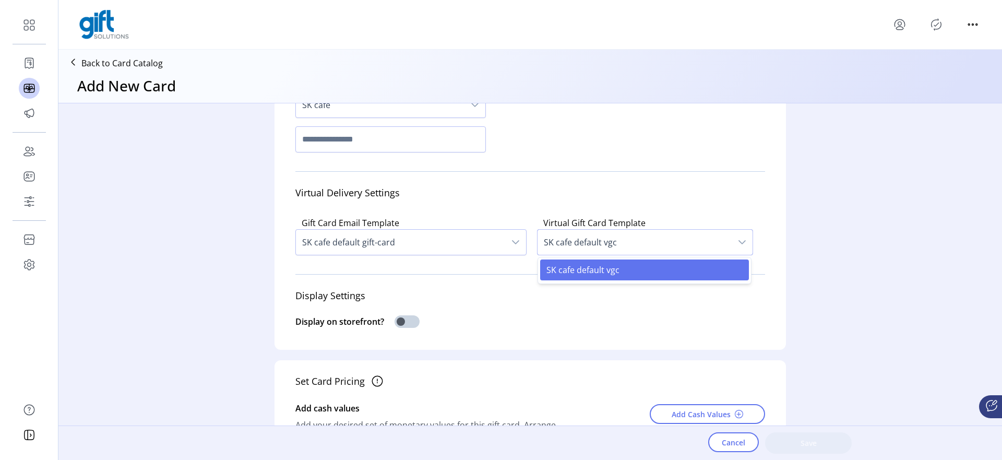
click at [266, 222] on form "Card Details Format Virtual Physical ********* Select occasion SK cafe Image fi…" at bounding box center [530, 386] width 532 height 970
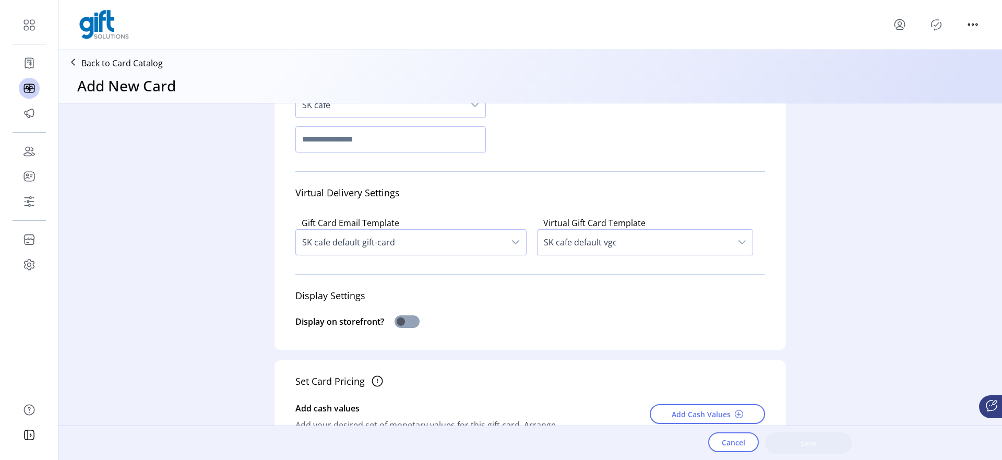
click at [409, 325] on span at bounding box center [406, 321] width 25 height 13
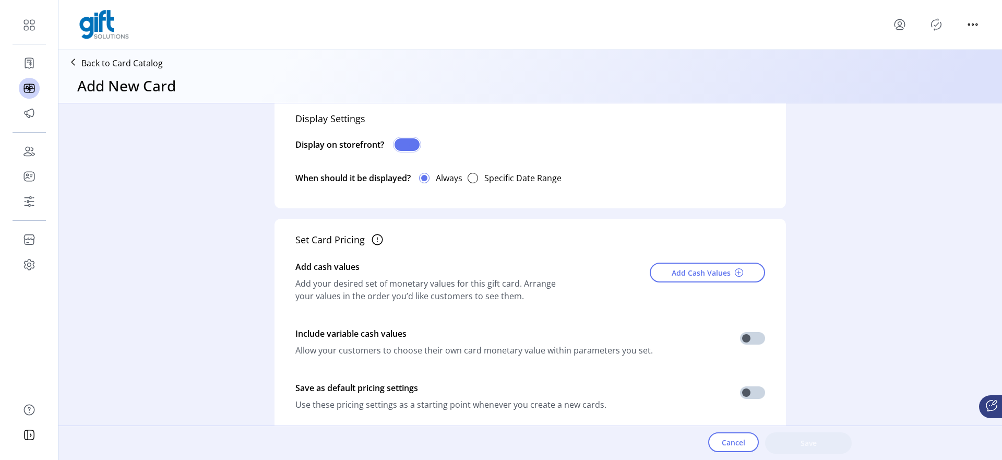
scroll to position [408, 0]
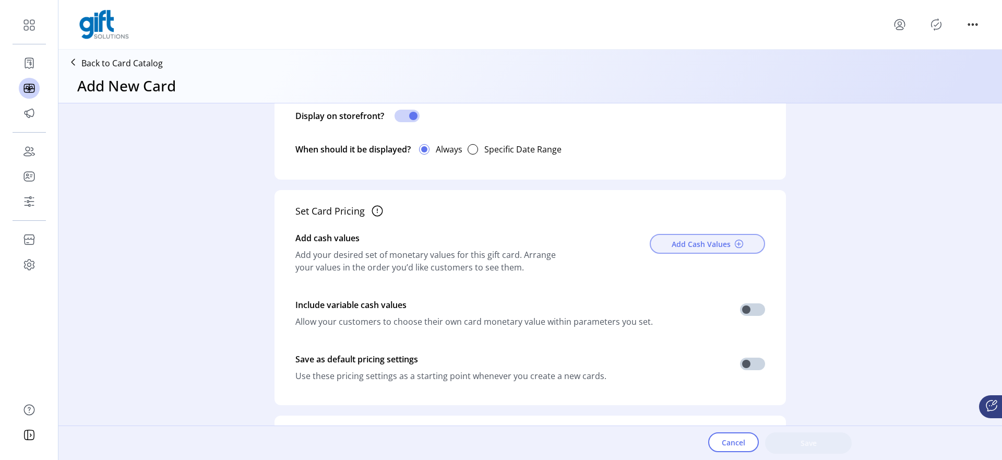
click at [680, 244] on span "Add Cash Values" at bounding box center [701, 243] width 59 height 11
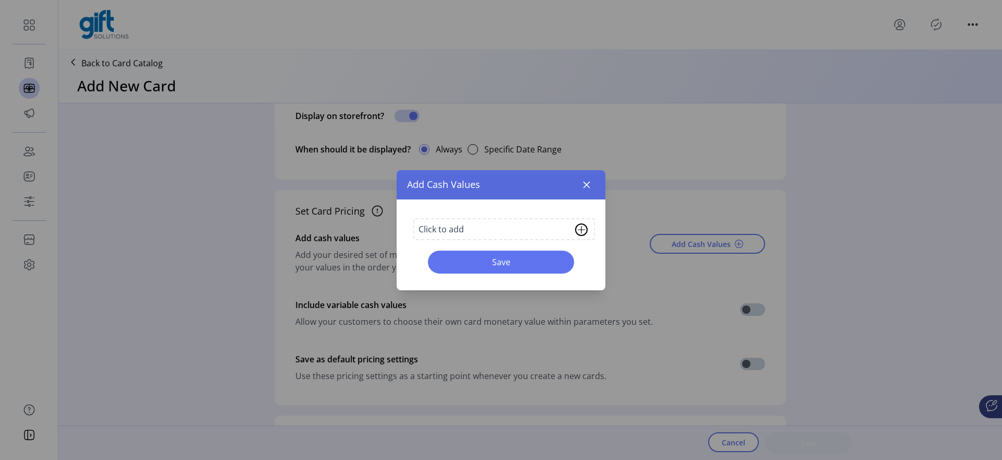
click at [426, 226] on div "Click to add" at bounding box center [440, 229] width 45 height 13
click at [462, 238] on div "Click to add" at bounding box center [504, 229] width 182 height 22
click at [557, 218] on div "Click to add" at bounding box center [504, 229] width 182 height 22
click at [524, 240] on div "Click to add Save" at bounding box center [501, 244] width 209 height 91
click at [529, 228] on div "Click to add" at bounding box center [504, 229] width 182 height 22
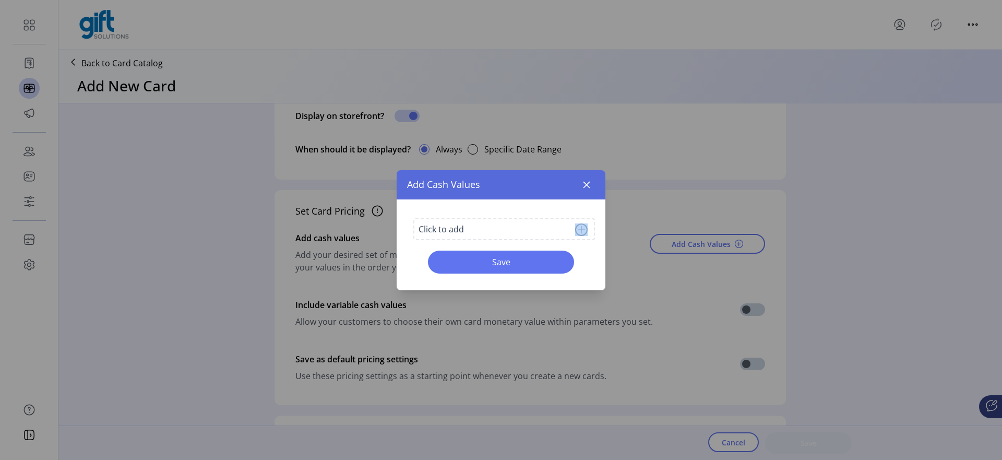
click at [529, 228] on div "Click to add" at bounding box center [504, 229] width 182 height 22
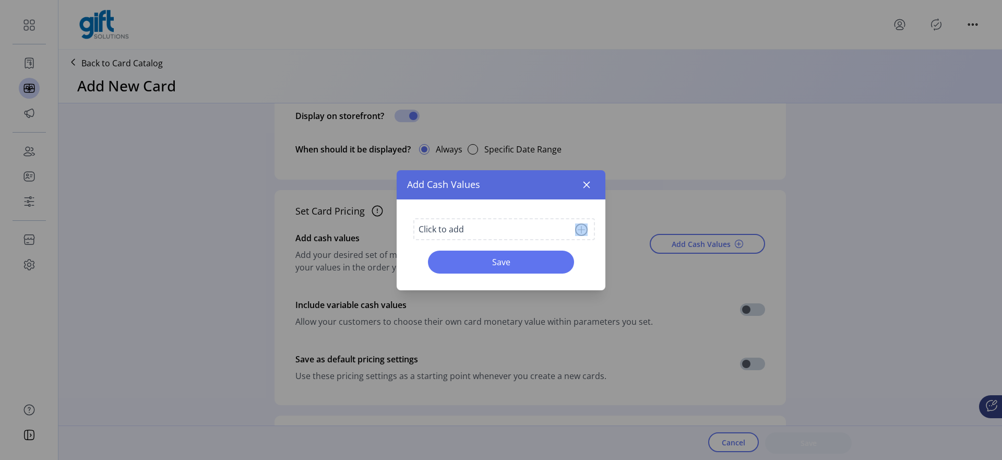
click at [529, 228] on div "Click to add" at bounding box center [504, 229] width 182 height 22
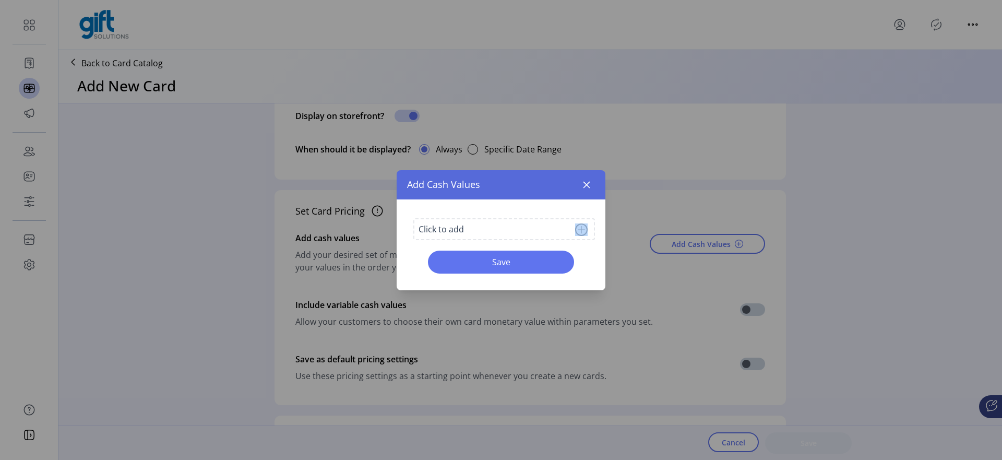
click at [529, 228] on div "Click to add" at bounding box center [504, 229] width 182 height 22
click at [578, 191] on button "button" at bounding box center [586, 184] width 17 height 17
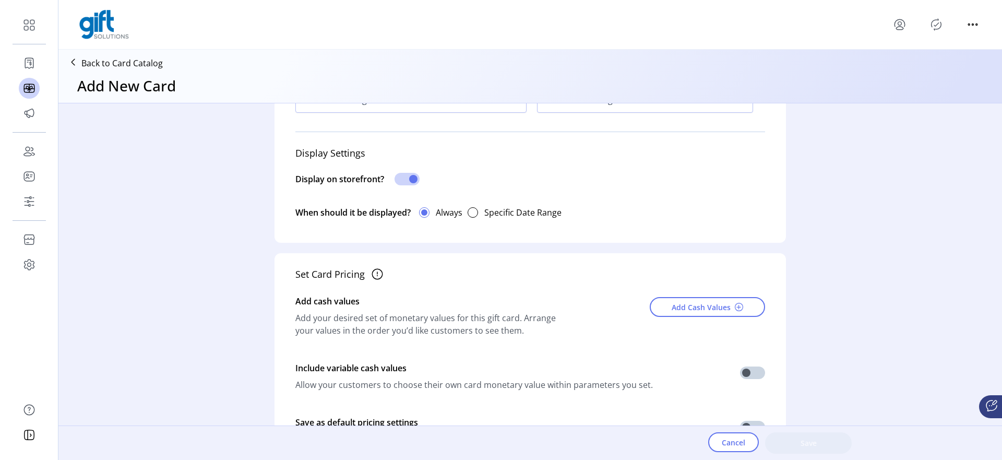
scroll to position [401, 0]
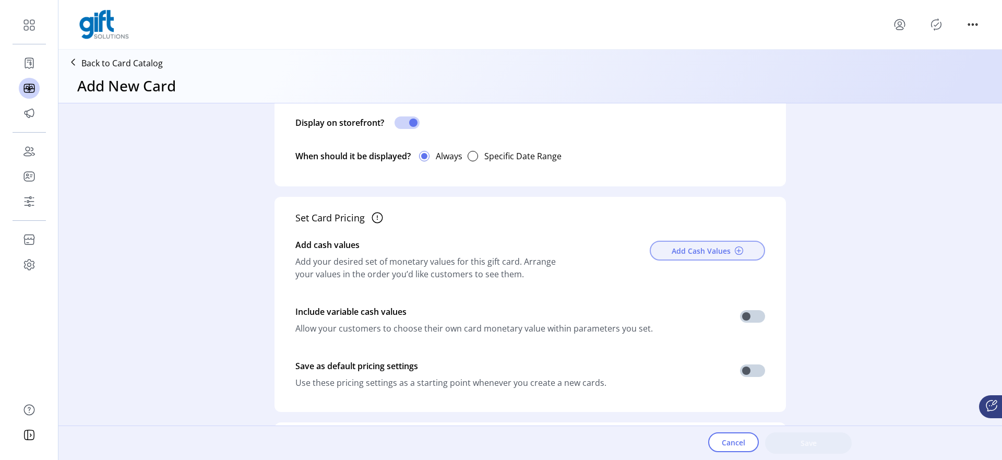
click at [677, 248] on span "Add Cash Values" at bounding box center [701, 250] width 59 height 11
click at [663, 254] on button "Add Cash Values" at bounding box center [707, 251] width 115 height 20
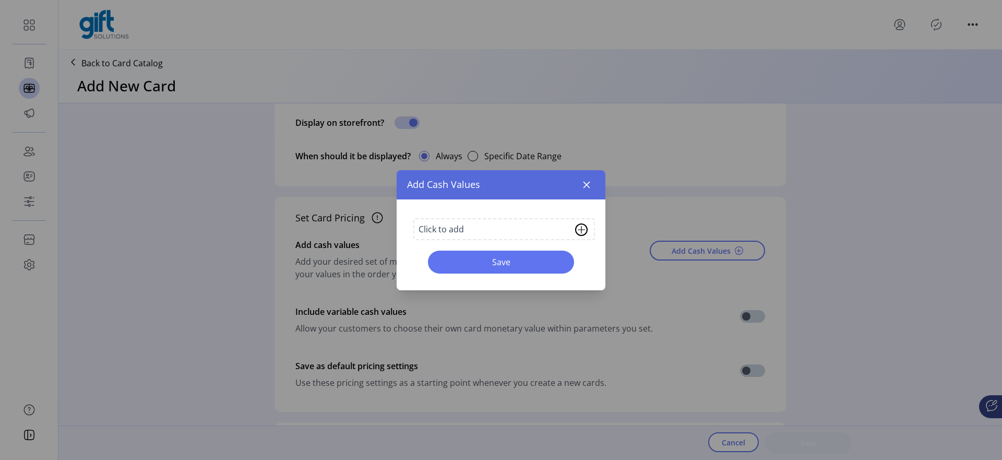
click at [414, 230] on div "Click to add" at bounding box center [504, 229] width 182 height 22
click at [426, 230] on div "Click to add" at bounding box center [440, 229] width 45 height 13
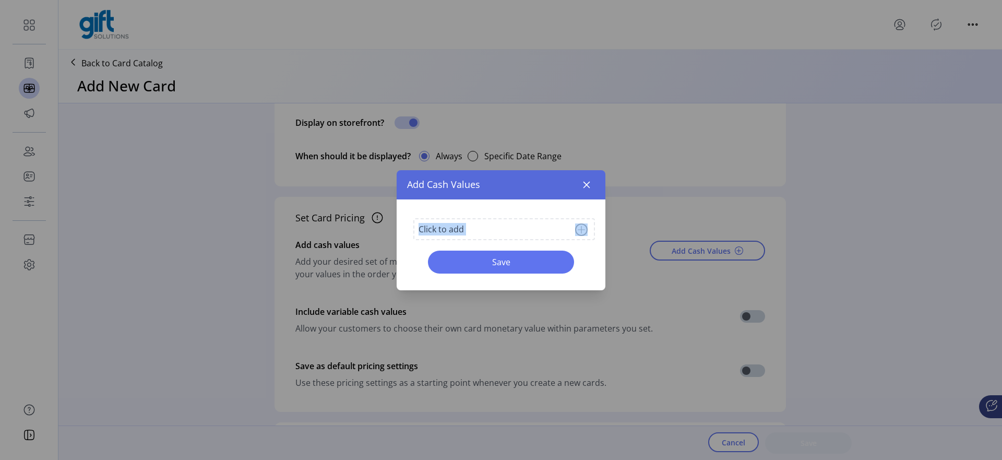
click at [426, 230] on div "Click to add" at bounding box center [440, 229] width 45 height 13
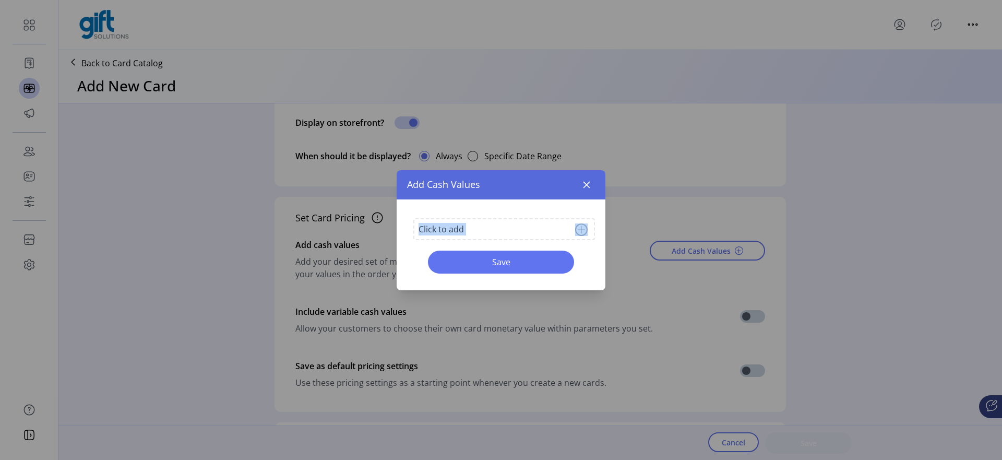
click at [426, 230] on div "Click to add" at bounding box center [440, 229] width 45 height 13
click at [405, 228] on div "Click to add Save" at bounding box center [501, 244] width 209 height 91
click at [422, 227] on div "Click to add" at bounding box center [440, 229] width 45 height 13
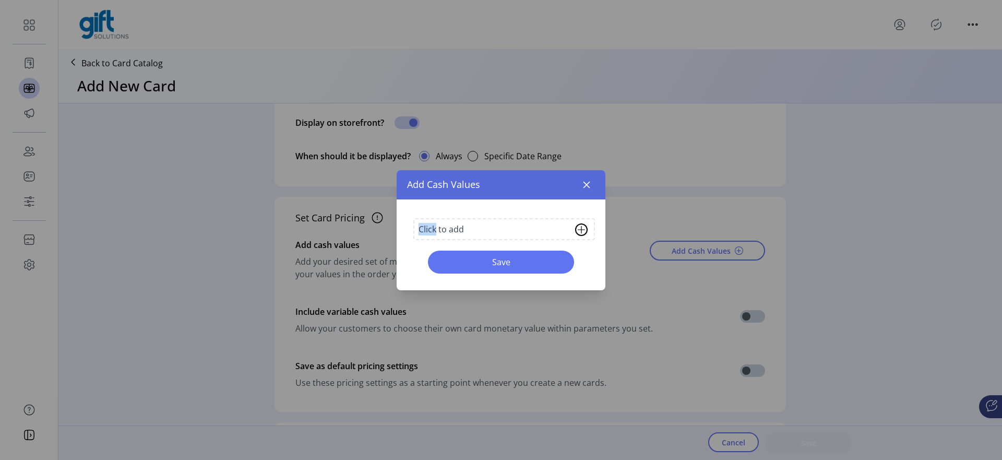
click at [422, 227] on div "Click to add" at bounding box center [440, 229] width 45 height 13
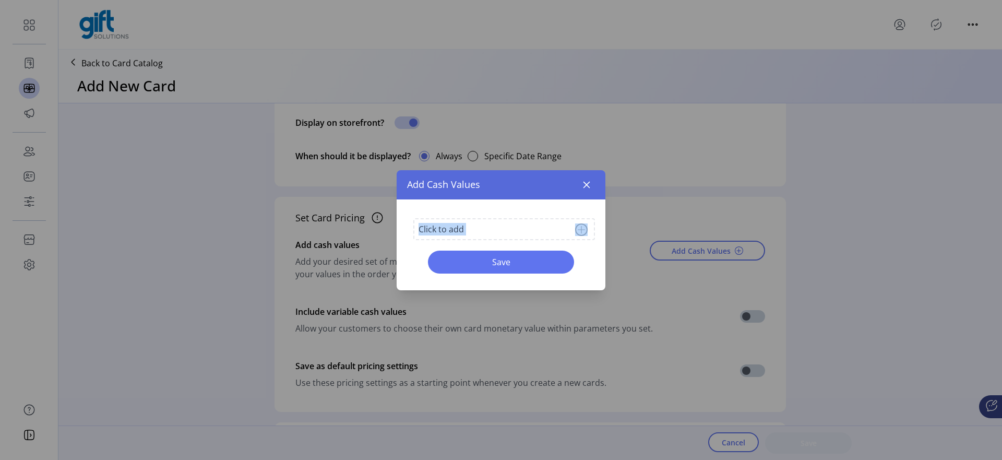
click at [584, 227] on img at bounding box center [581, 229] width 13 height 13
click at [590, 184] on icon "button" at bounding box center [586, 185] width 8 height 8
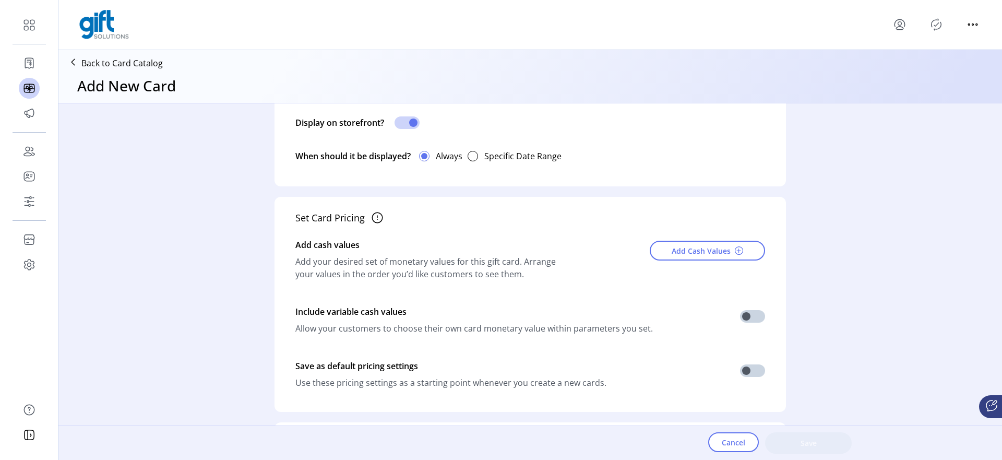
scroll to position [429, 0]
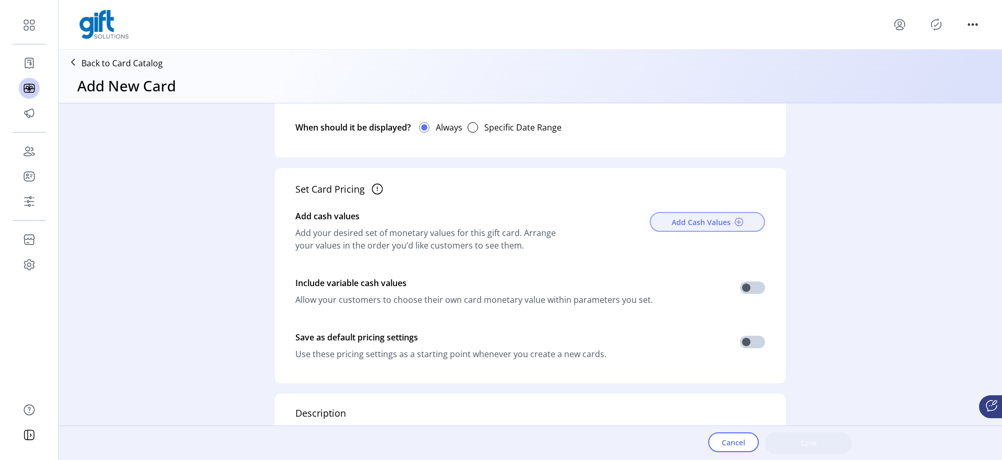
click at [684, 213] on button "Add Cash Values" at bounding box center [707, 222] width 115 height 20
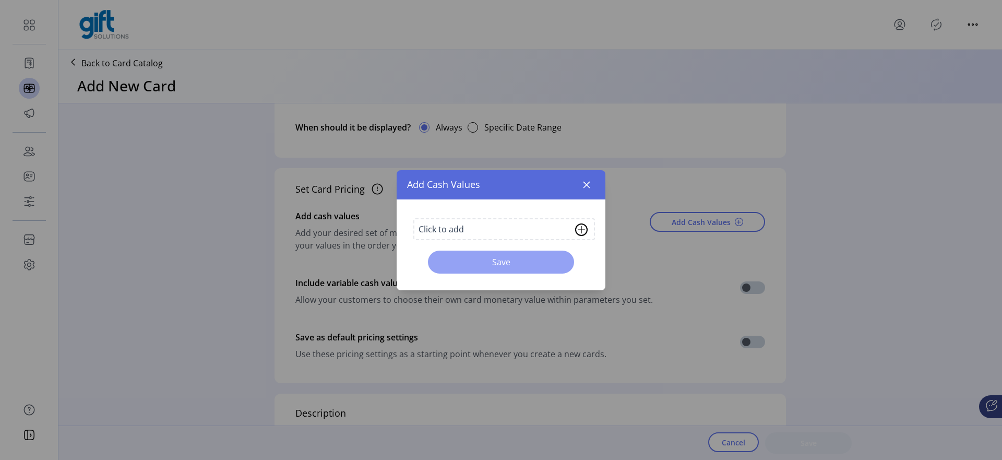
click at [511, 268] on span "Save" at bounding box center [500, 262] width 119 height 13
click at [582, 225] on img at bounding box center [581, 229] width 13 height 13
click at [583, 179] on button "button" at bounding box center [586, 184] width 17 height 17
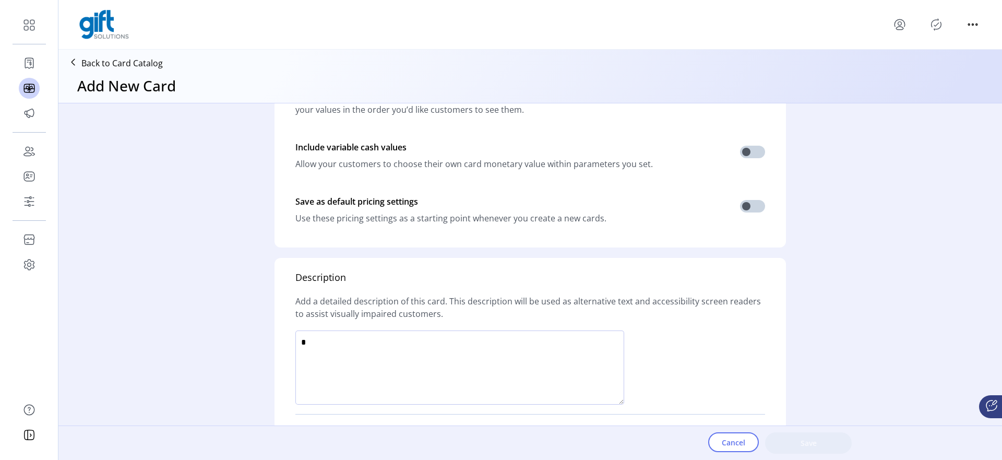
scroll to position [671, 0]
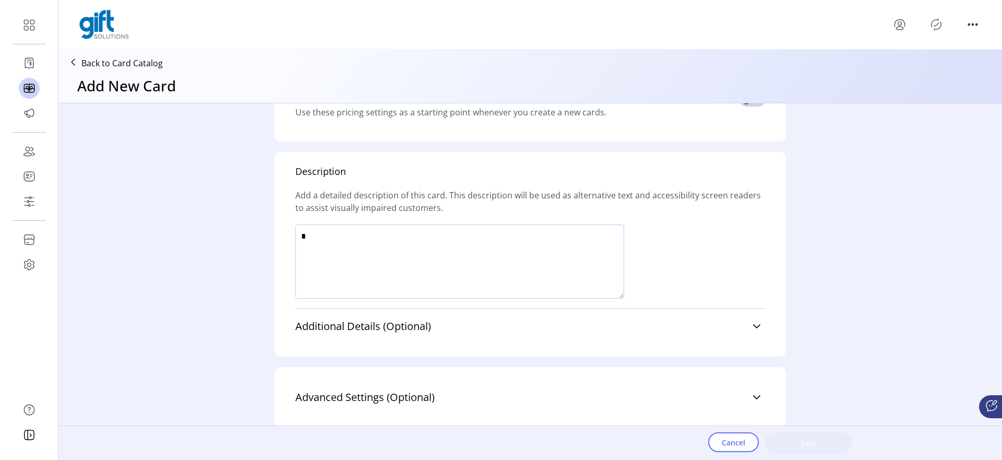
click at [479, 235] on textarea at bounding box center [459, 261] width 329 height 74
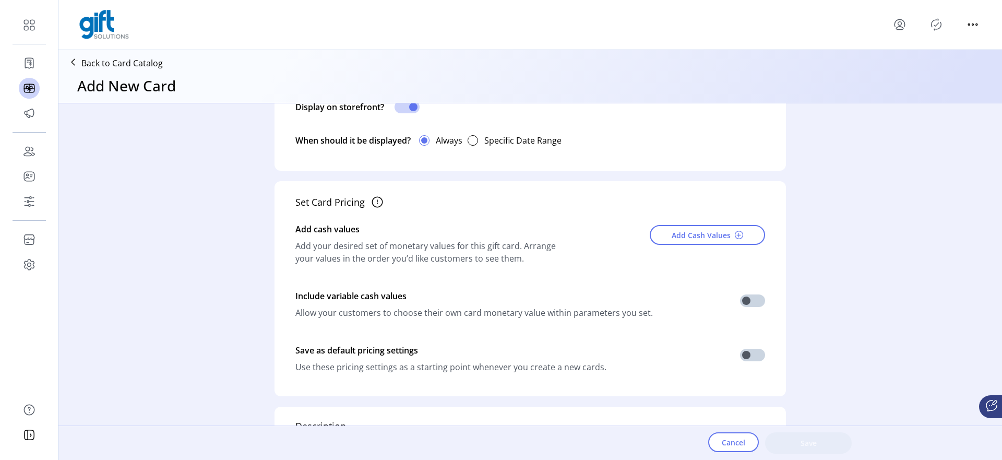
scroll to position [411, 0]
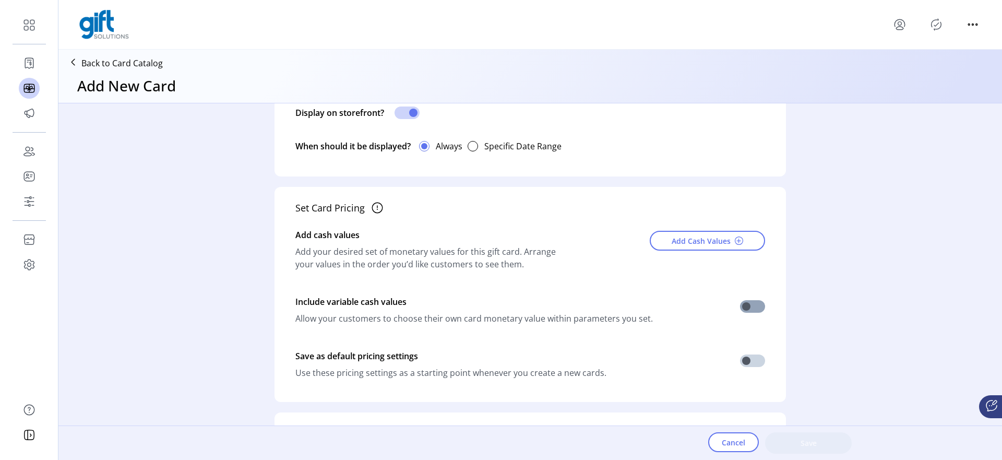
type textarea "*****"
click at [743, 304] on span at bounding box center [752, 306] width 25 height 13
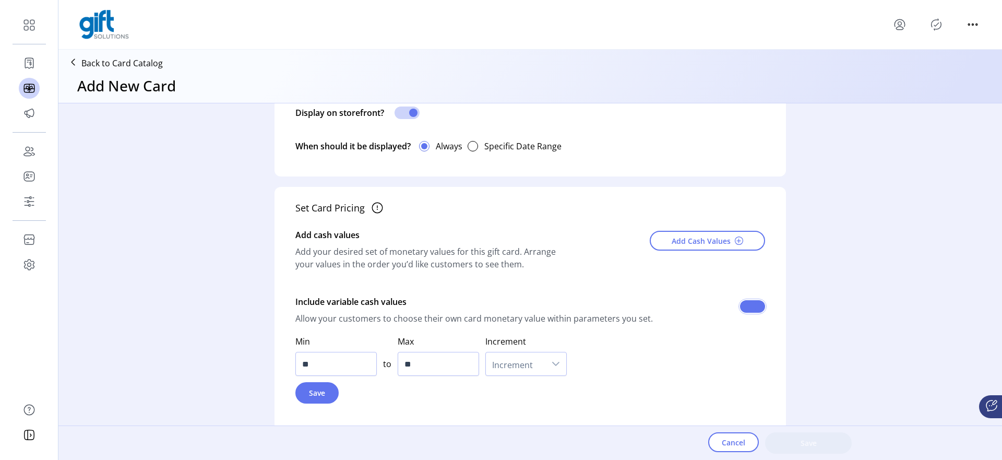
click at [750, 308] on span at bounding box center [752, 306] width 25 height 13
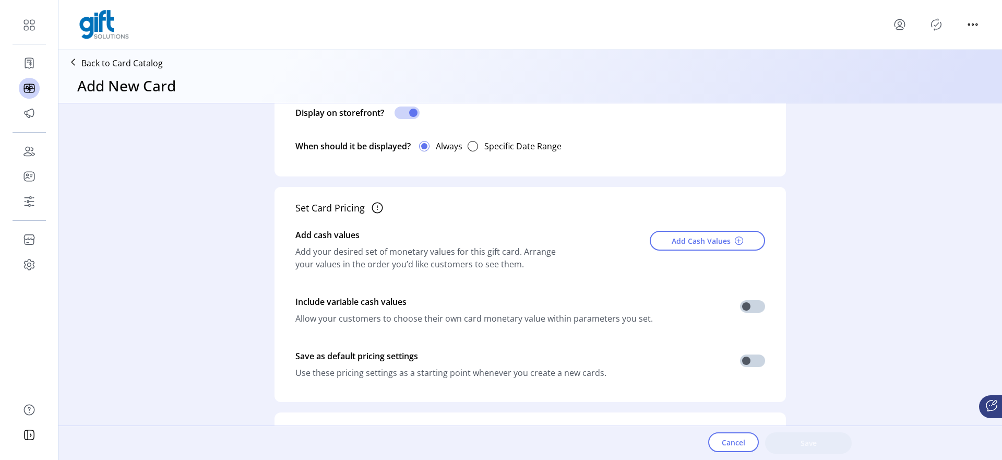
click at [691, 227] on div "Add Cash Values" at bounding box center [698, 250] width 134 height 52
click at [690, 231] on button "Add Cash Values" at bounding box center [707, 241] width 115 height 20
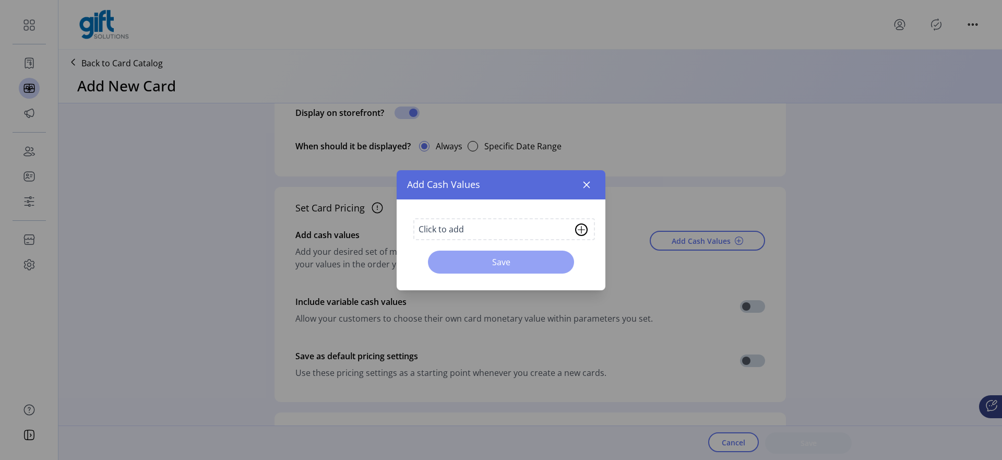
click at [523, 262] on span "Save" at bounding box center [500, 262] width 119 height 13
click at [523, 260] on span "Save" at bounding box center [500, 262] width 119 height 13
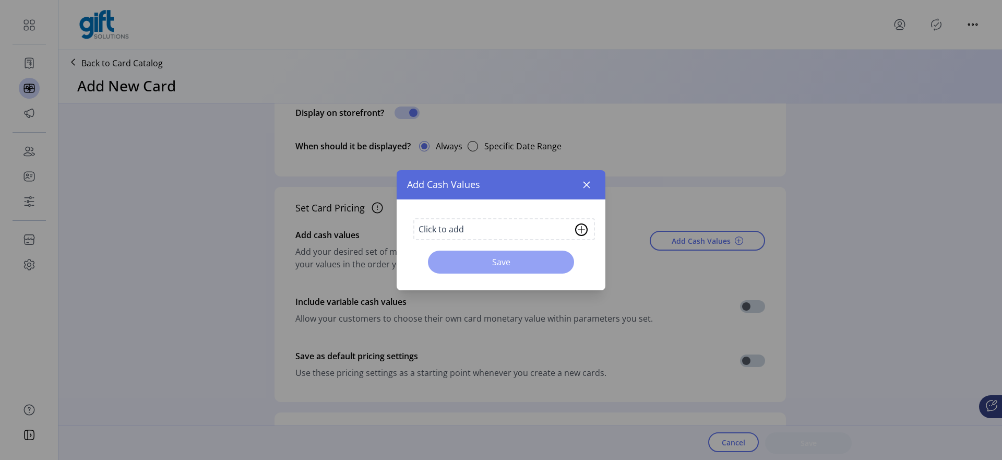
click at [523, 260] on span "Save" at bounding box center [500, 262] width 119 height 13
click at [589, 193] on div "Add Cash Values" at bounding box center [501, 184] width 209 height 29
click at [588, 184] on icon "button" at bounding box center [586, 185] width 8 height 8
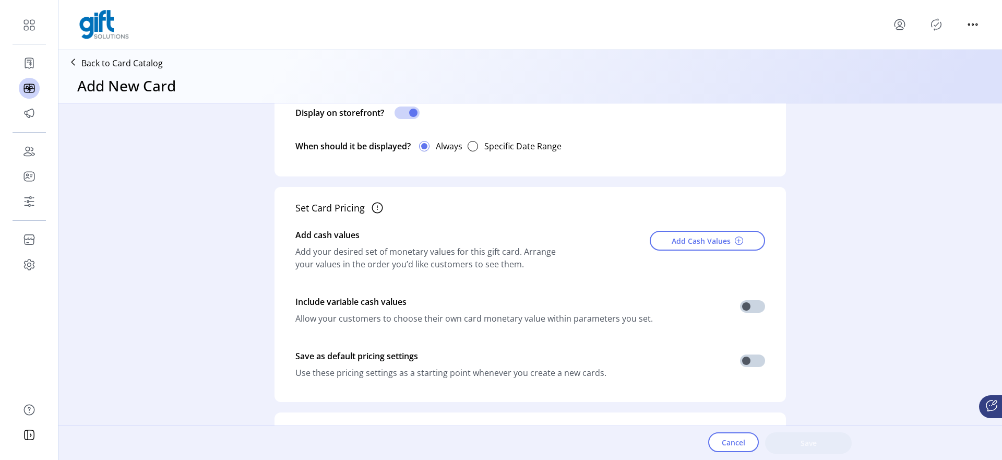
click at [151, 64] on p "Back to Card Catalog" at bounding box center [121, 63] width 81 height 13
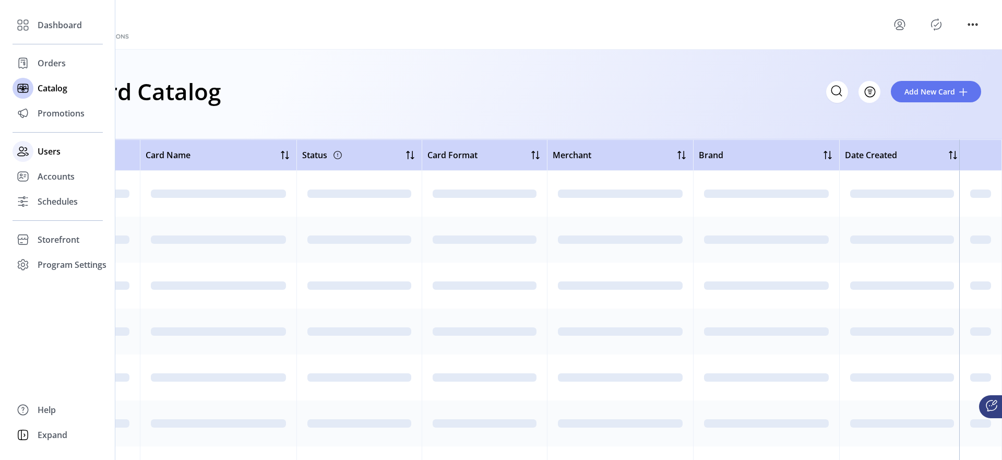
click at [31, 152] on icon at bounding box center [23, 151] width 17 height 17
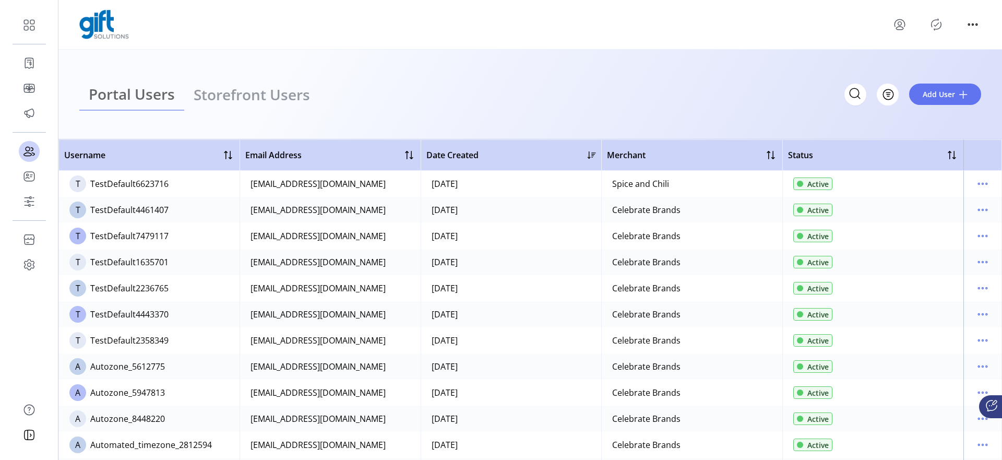
click at [256, 79] on ul "Portal Users Storefront Users" at bounding box center [199, 94] width 240 height 32
click at [246, 104] on ul "Portal Users Storefront Users" at bounding box center [199, 94] width 240 height 32
click at [224, 98] on ul "Portal Users Storefront Users" at bounding box center [199, 94] width 240 height 32
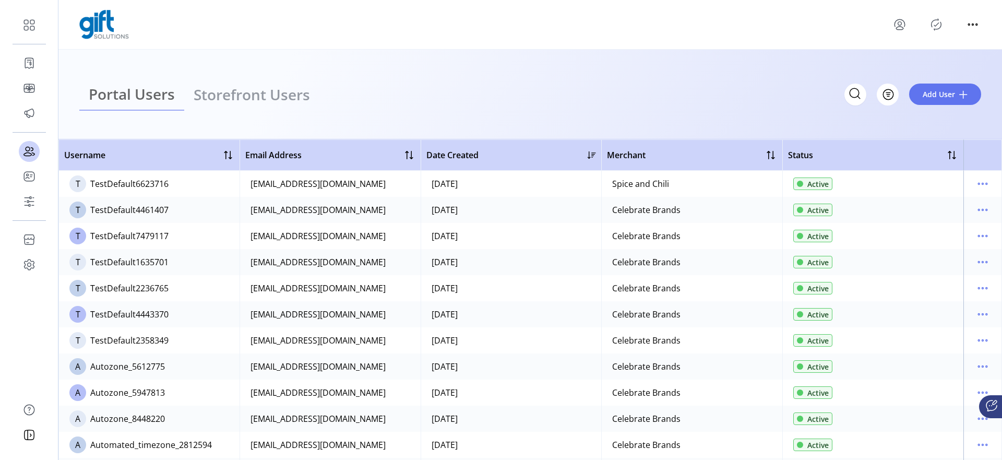
click at [224, 95] on ul "Portal Users Storefront Users" at bounding box center [199, 94] width 240 height 32
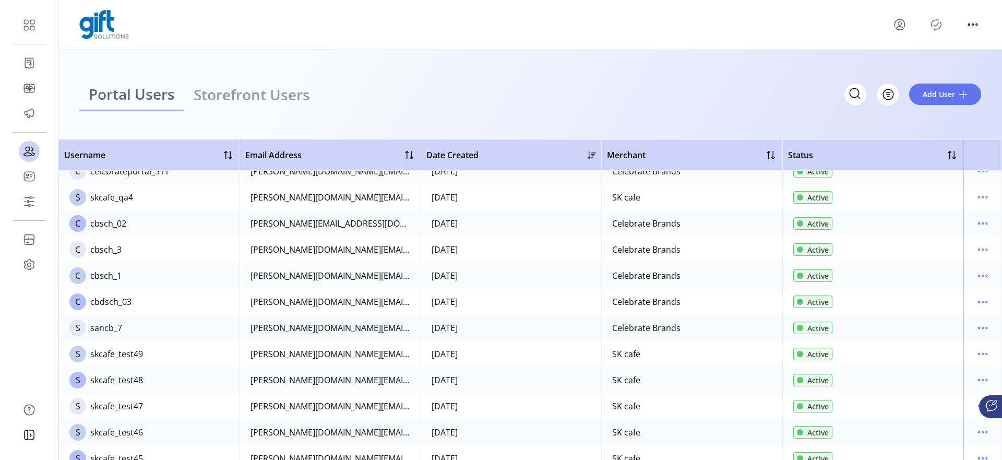
scroll to position [2439, 0]
click at [891, 30] on p-button at bounding box center [899, 24] width 17 height 17
click at [892, 27] on icon "menu" at bounding box center [899, 24] width 17 height 17
click at [917, 69] on span "Sign Out" at bounding box center [937, 66] width 78 height 8
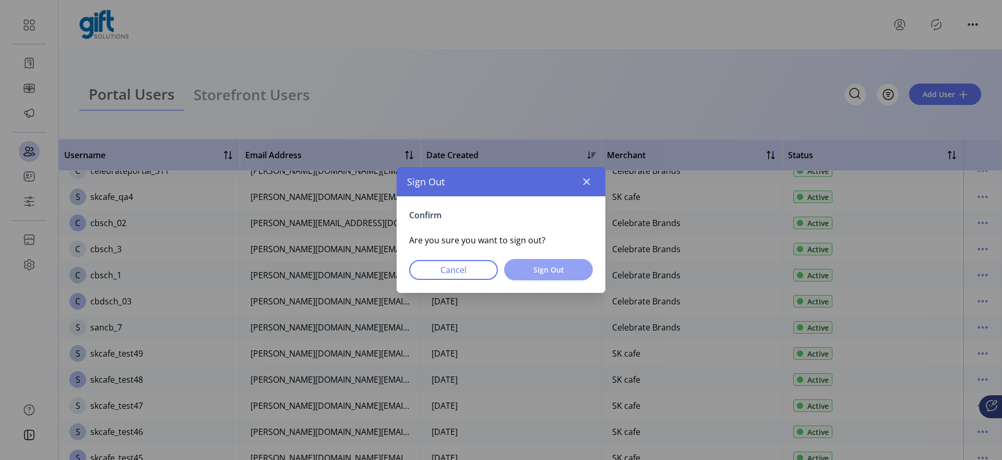
click at [532, 265] on span "Sign Out" at bounding box center [549, 269] width 62 height 11
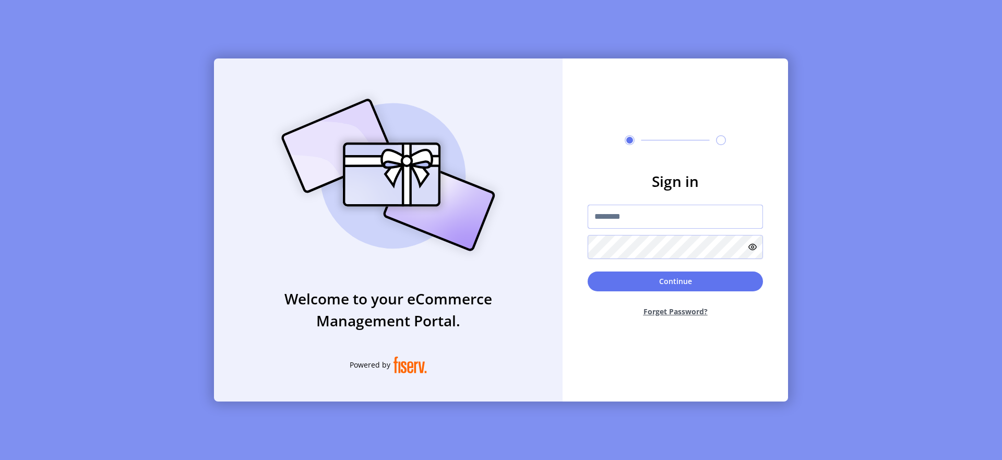
click at [603, 224] on input "text" at bounding box center [675, 217] width 175 height 24
drag, startPoint x: 622, startPoint y: 207, endPoint x: 618, endPoint y: 213, distance: 7.8
click at [622, 207] on input "text" at bounding box center [675, 217] width 175 height 24
click at [615, 215] on input "text" at bounding box center [675, 217] width 175 height 24
type input "**********"
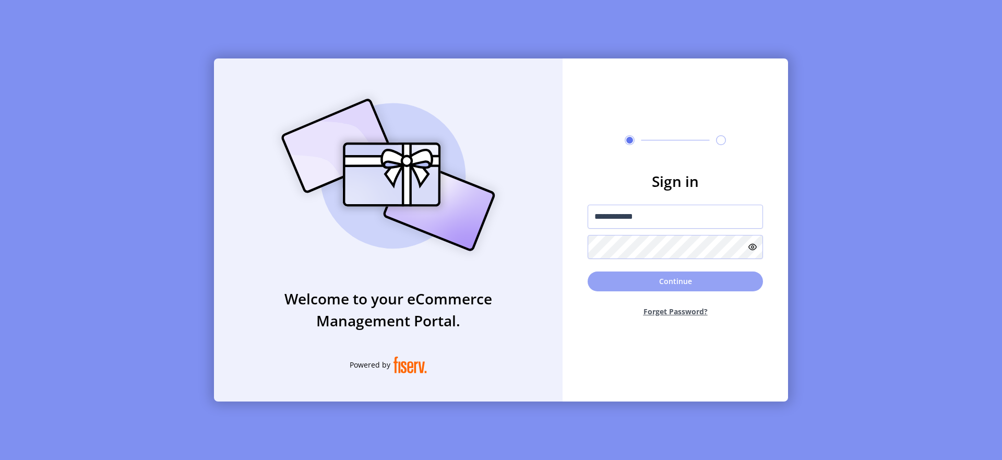
click at [687, 283] on button "Continue" at bounding box center [675, 281] width 175 height 20
click at [626, 211] on input "text" at bounding box center [675, 217] width 175 height 24
type input "*"
click at [122, 127] on div "Welcome to your eCommerce Management Portal. Powered by Sign in * Continue Forg…" at bounding box center [501, 230] width 1002 height 460
click at [610, 221] on input "text" at bounding box center [675, 217] width 175 height 24
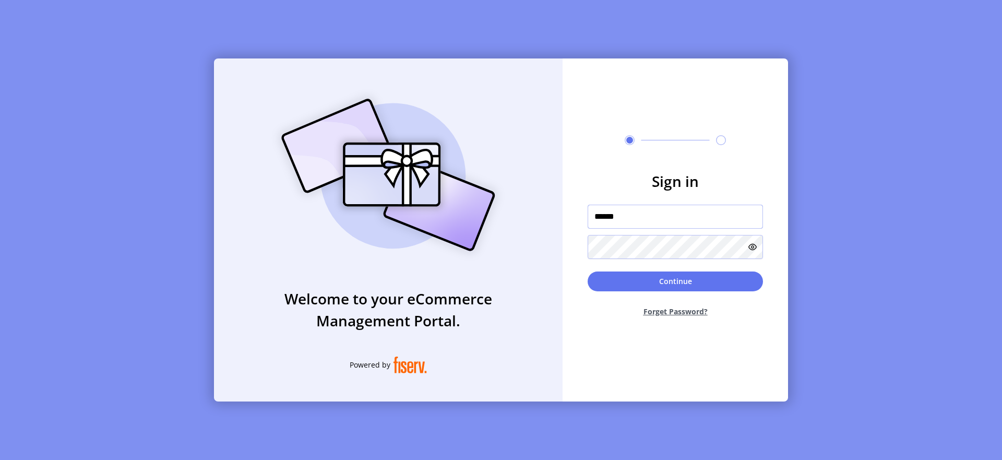
type input "**********"
click at [714, 291] on div "Continue Forget Password?" at bounding box center [675, 298] width 175 height 54
click at [720, 284] on button "Continue" at bounding box center [675, 281] width 175 height 20
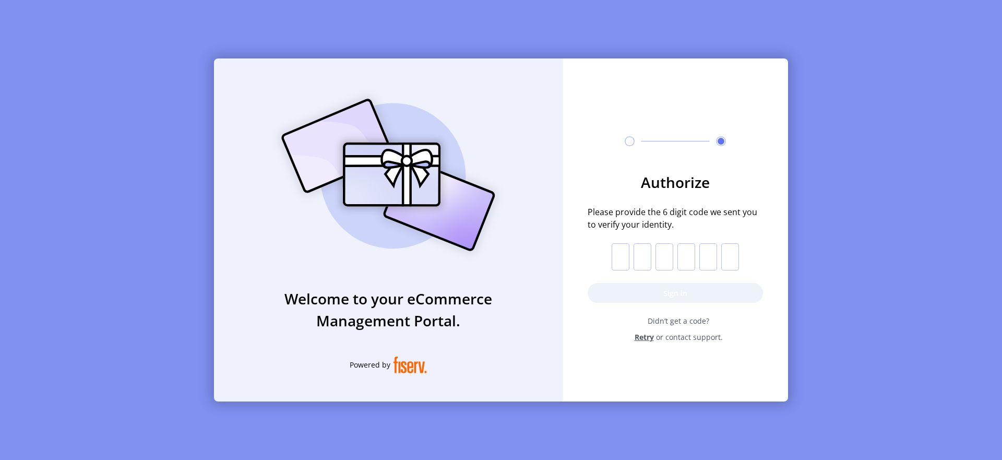
click at [622, 252] on input "text" at bounding box center [621, 256] width 18 height 27
paste input "*"
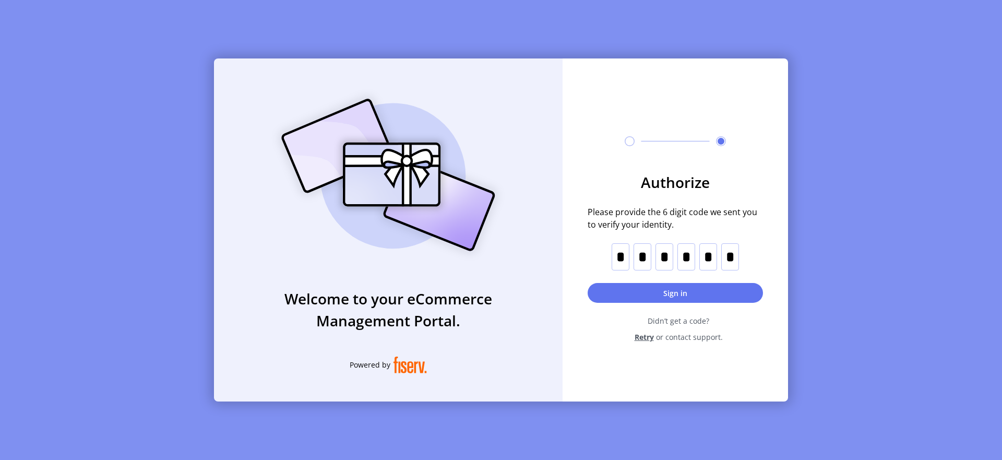
type input "*"
click at [698, 297] on button "Sign in" at bounding box center [675, 293] width 175 height 20
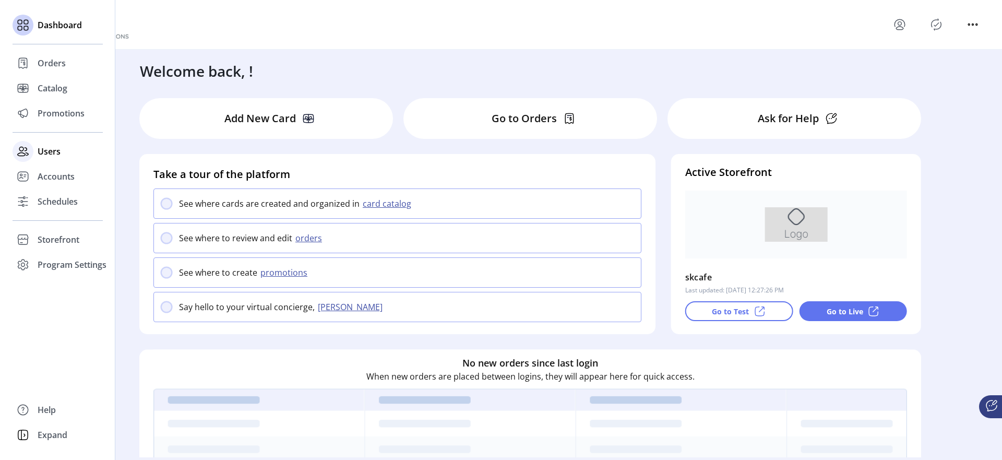
click at [66, 154] on div "Users" at bounding box center [58, 151] width 90 height 25
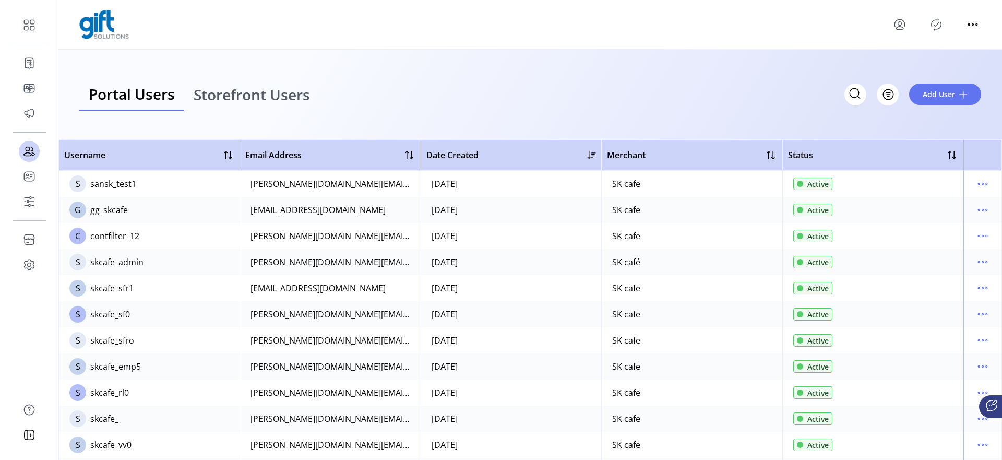
click at [245, 99] on span "Storefront Users" at bounding box center [252, 94] width 116 height 15
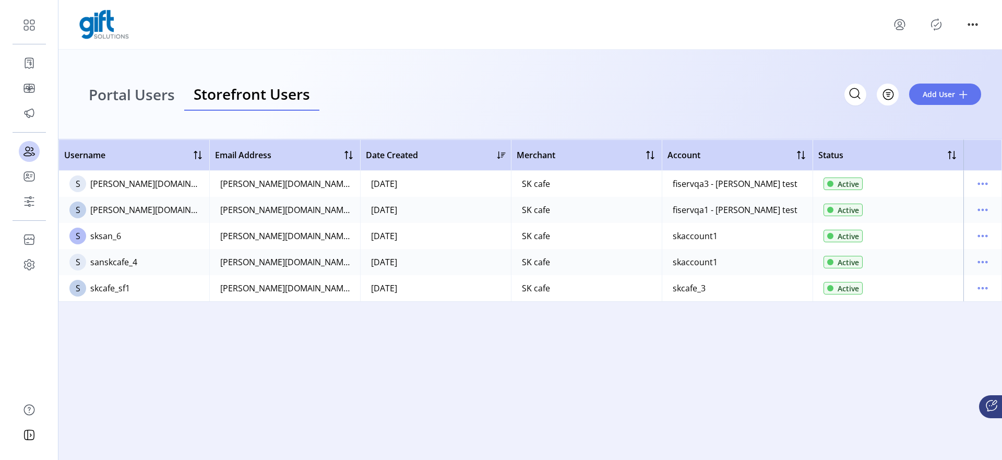
click at [162, 91] on span "Portal Users" at bounding box center [132, 94] width 86 height 15
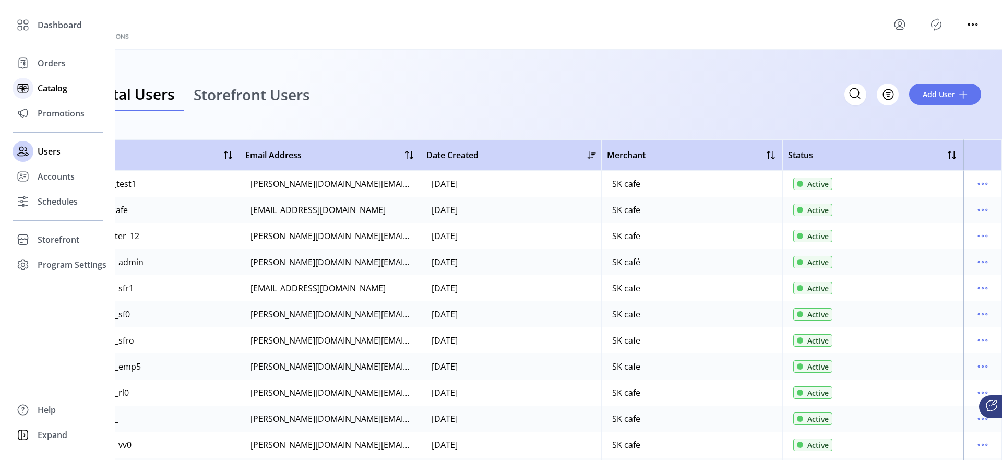
click at [45, 91] on span "Catalog" at bounding box center [53, 88] width 30 height 13
click at [30, 90] on icon at bounding box center [23, 88] width 17 height 17
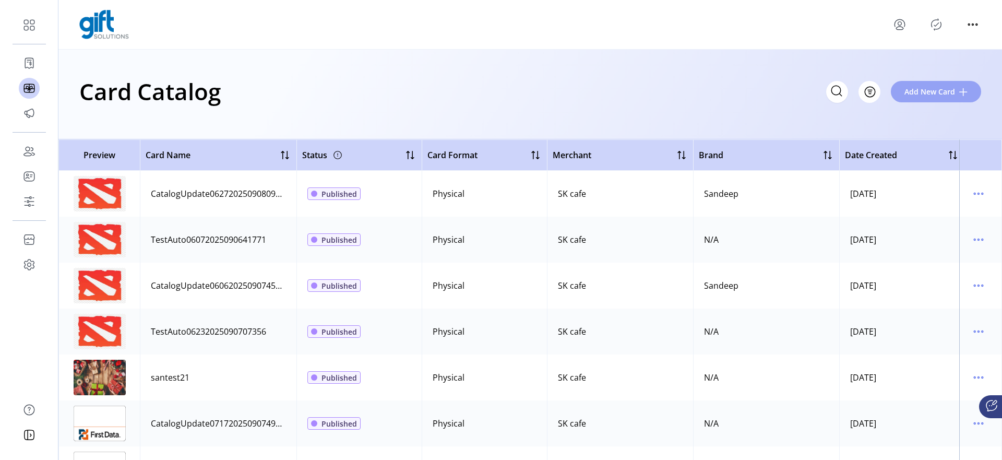
click at [920, 89] on span "Add New Card" at bounding box center [929, 91] width 51 height 11
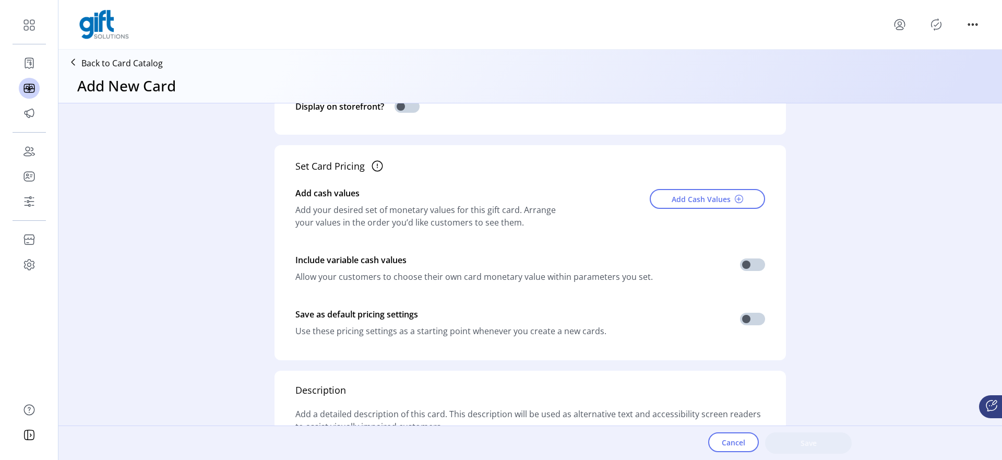
scroll to position [288, 0]
click at [705, 194] on button "Add Cash Values" at bounding box center [707, 200] width 115 height 20
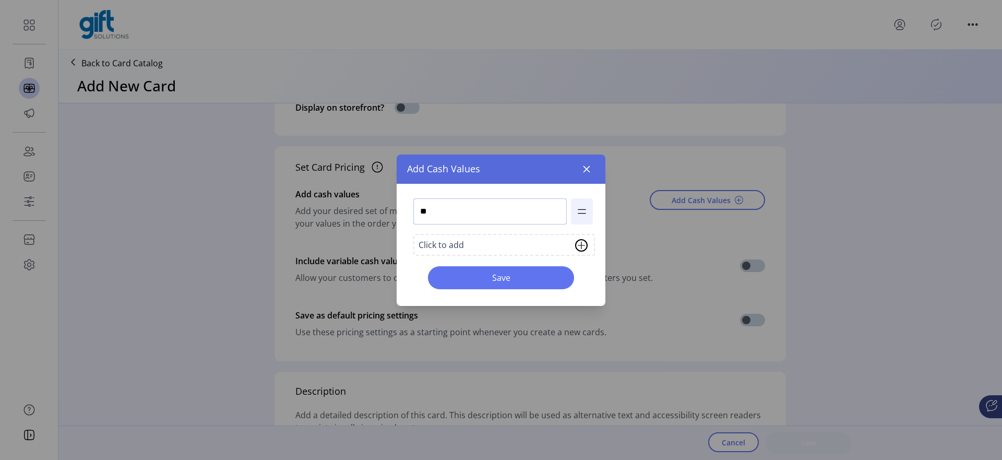
click at [492, 217] on input "**" at bounding box center [489, 211] width 153 height 26
type input "********"
click at [588, 169] on icon "button" at bounding box center [586, 168] width 7 height 7
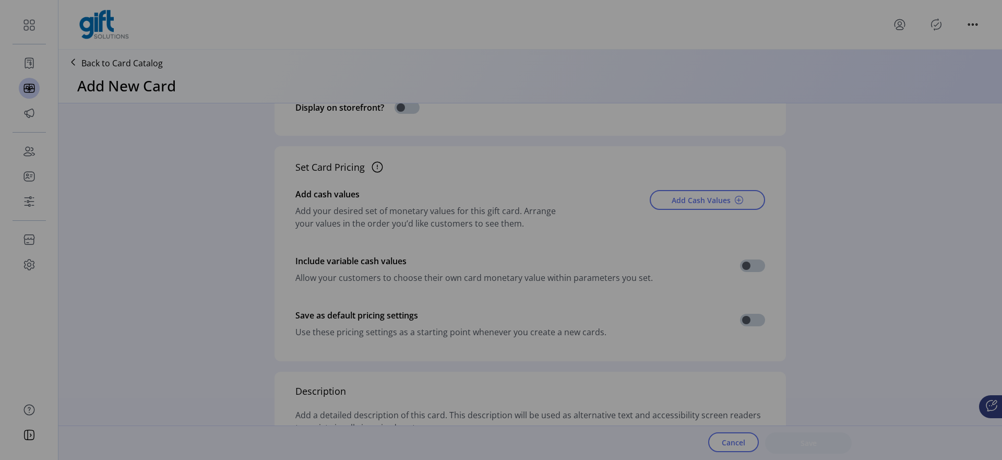
click at [588, 169] on div "Add Cash Values ******** Click to add Save" at bounding box center [501, 230] width 1002 height 460
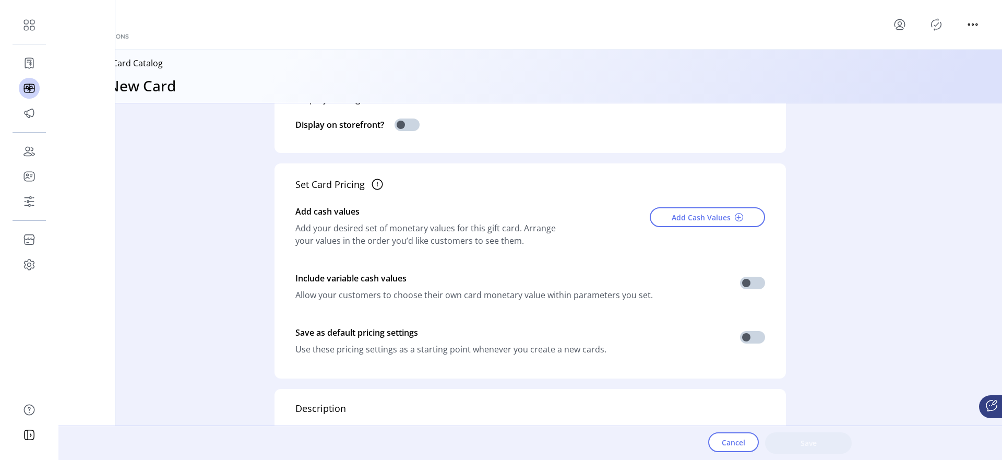
scroll to position [0, 0]
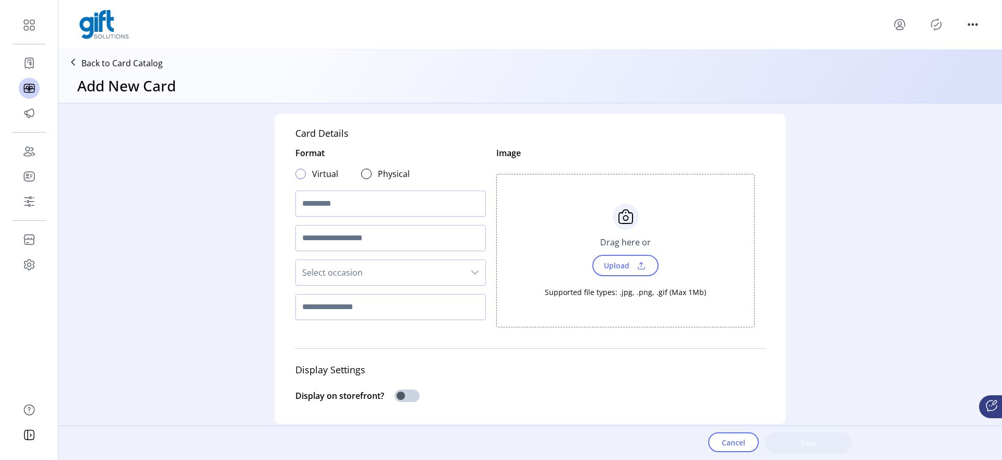
click at [295, 178] on div at bounding box center [300, 174] width 10 height 10
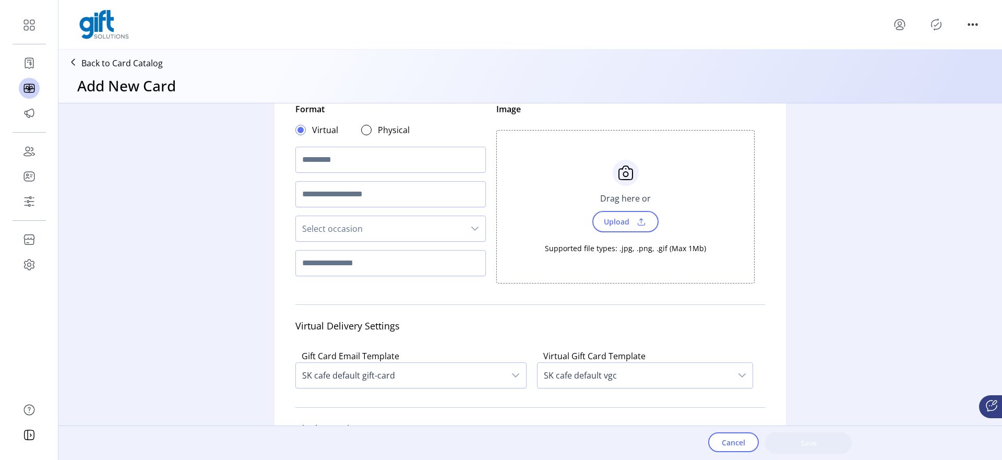
scroll to position [44, 0]
click at [361, 131] on div at bounding box center [366, 129] width 10 height 10
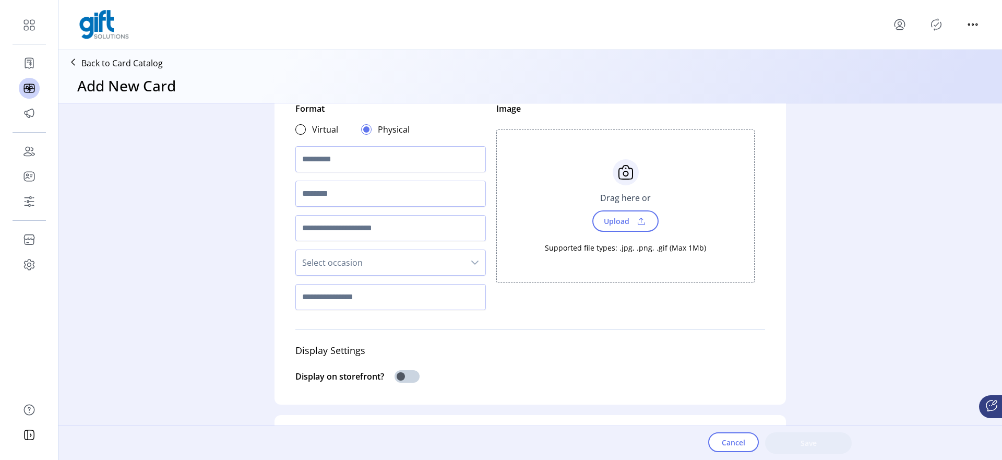
scroll to position [6, 4]
click at [301, 126] on div at bounding box center [300, 129] width 10 height 10
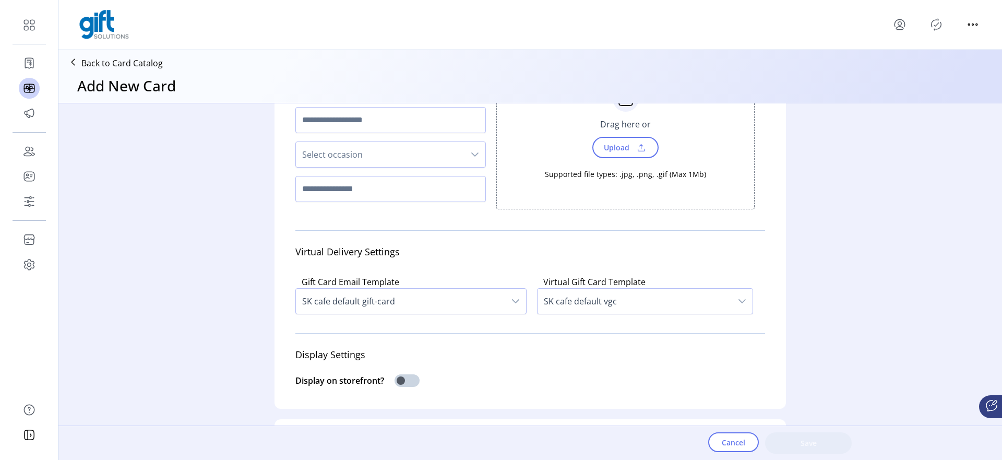
scroll to position [118, 0]
click at [396, 121] on input "text" at bounding box center [390, 119] width 190 height 26
click at [364, 146] on span "Select occasion" at bounding box center [380, 153] width 169 height 25
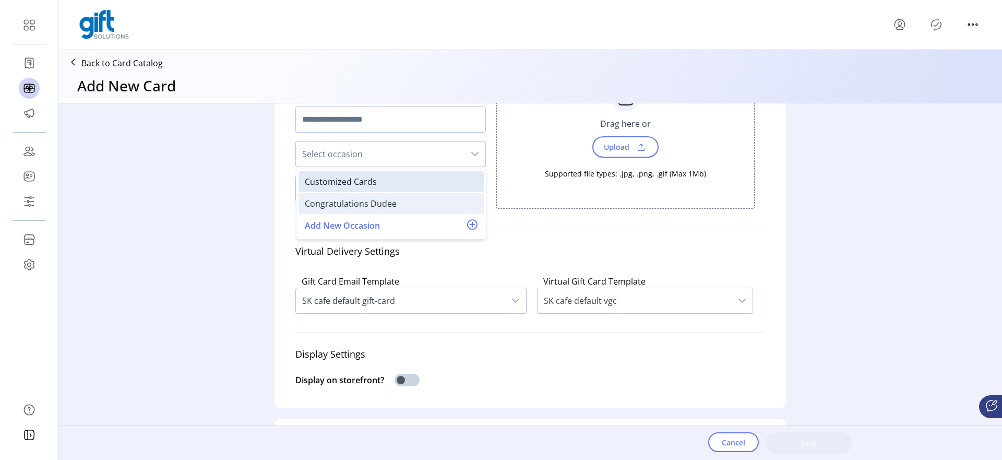
click at [330, 207] on div "Congratulations Dudee" at bounding box center [351, 203] width 92 height 13
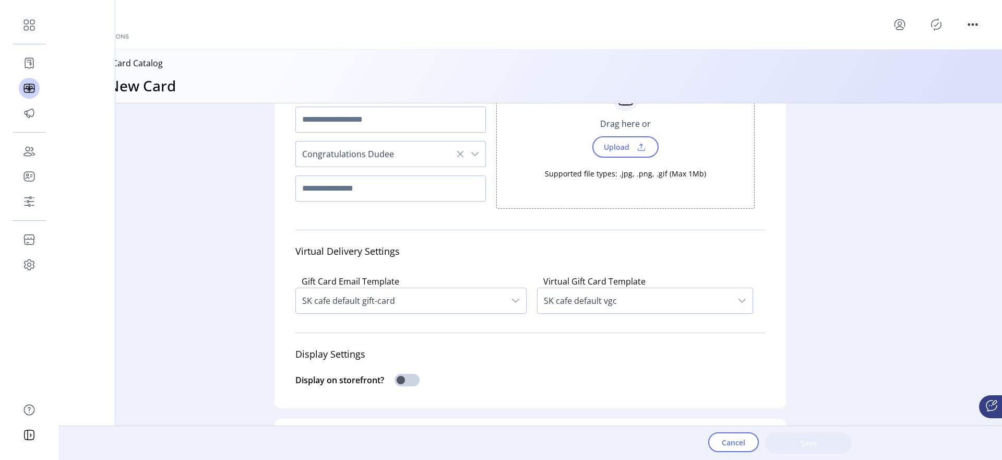
scroll to position [0, 0]
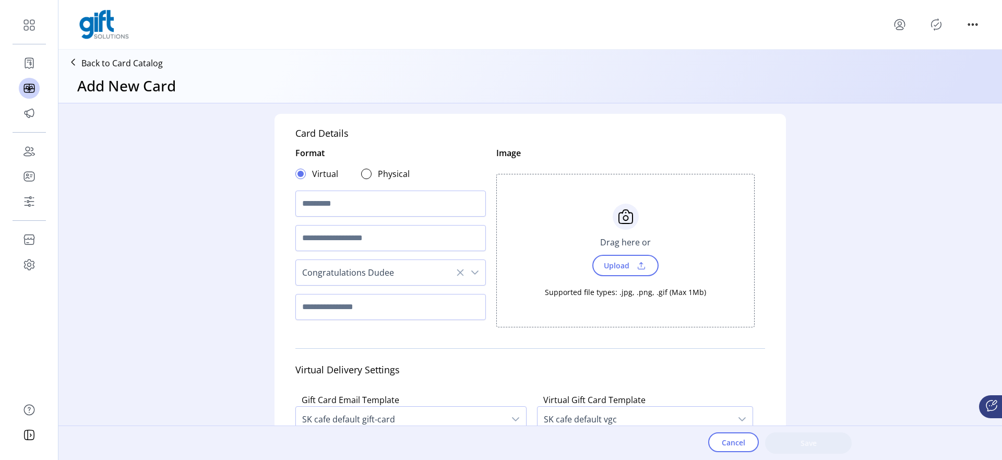
click at [124, 53] on div "Back to Card Catalog Add New Card" at bounding box center [529, 76] width 943 height 53
click at [123, 59] on p "Back to Card Catalog" at bounding box center [121, 63] width 81 height 13
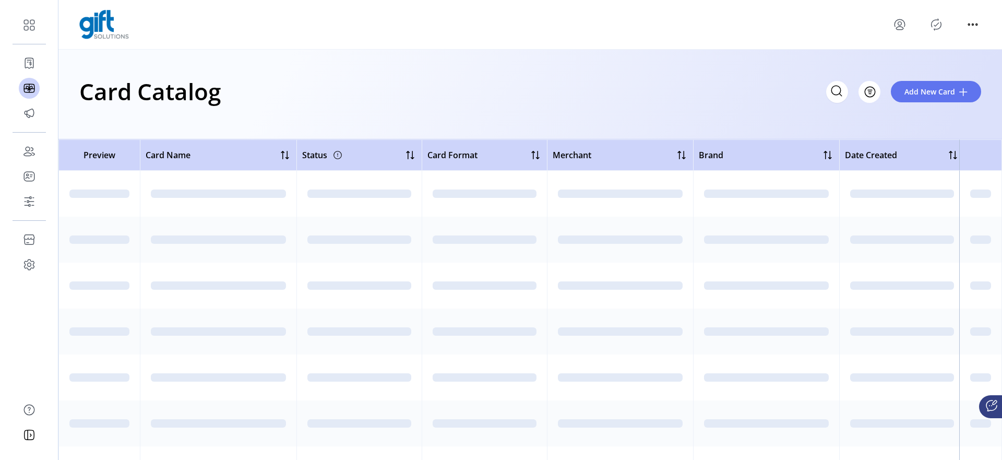
click at [745, 78] on div "Card Catalog Filter Add New Card" at bounding box center [530, 91] width 902 height 37
click at [897, 28] on icon "menu" at bounding box center [899, 24] width 17 height 17
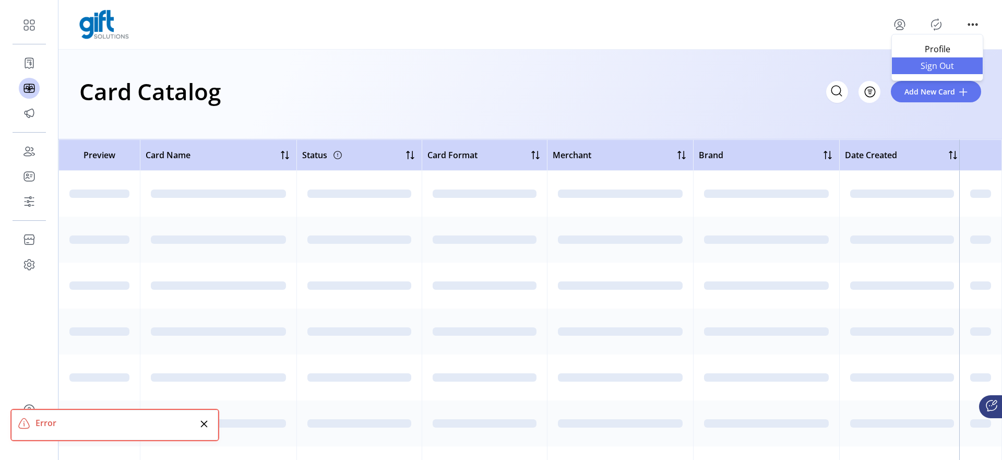
click at [924, 63] on span "Sign Out" at bounding box center [937, 66] width 78 height 8
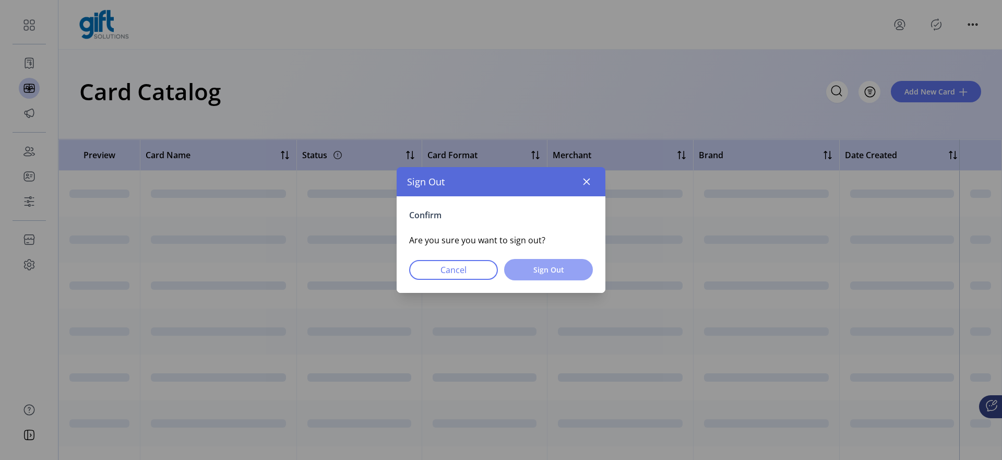
click at [562, 273] on span "Sign Out" at bounding box center [549, 269] width 62 height 11
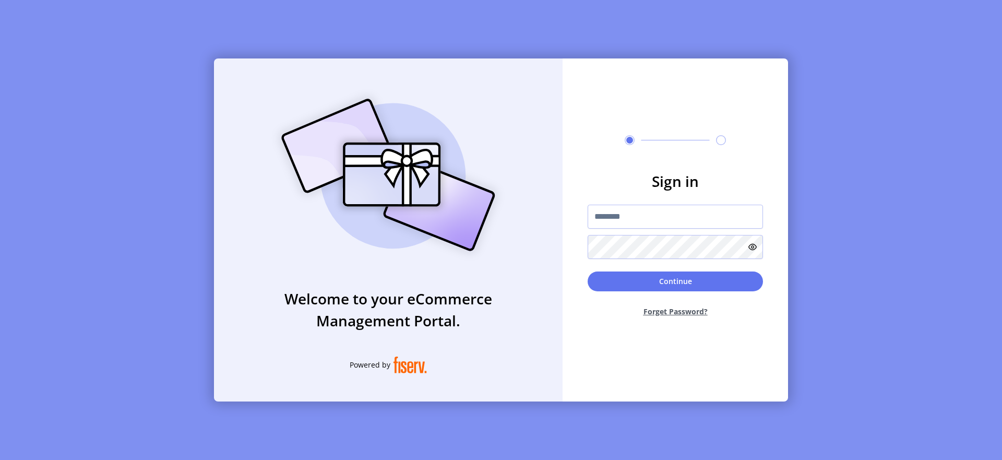
click at [669, 202] on form "Sign in Continue Forget Password?" at bounding box center [674, 247] width 225 height 155
click at [652, 212] on input "text" at bounding box center [675, 217] width 175 height 24
type input "**********"
click at [700, 280] on button "Continue" at bounding box center [675, 281] width 175 height 20
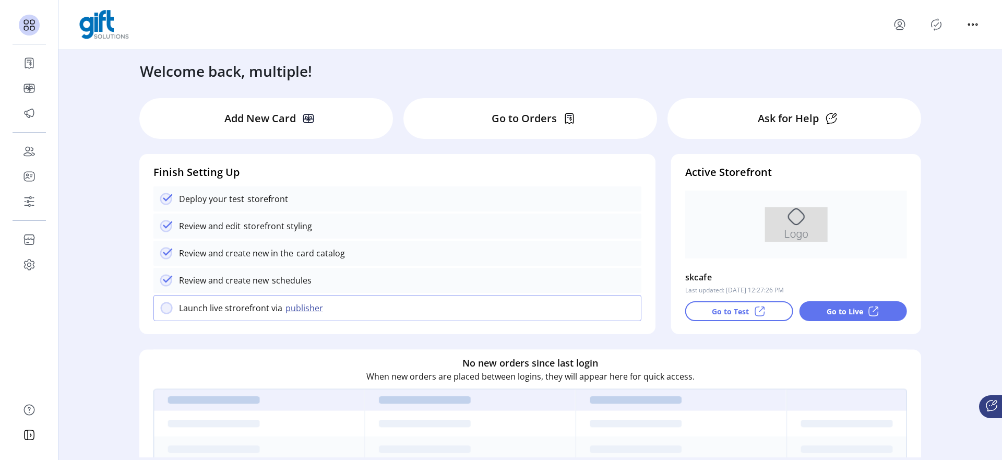
drag, startPoint x: 305, startPoint y: 113, endPoint x: 175, endPoint y: 172, distance: 142.2
click at [176, 172] on ktd-grid "Add New Card Go to Orders Ask for Help Finish Setting Up Deploy your test store…" at bounding box center [529, 425] width 797 height 670
click at [699, 136] on div "Ask for Help" at bounding box center [794, 118] width 254 height 41
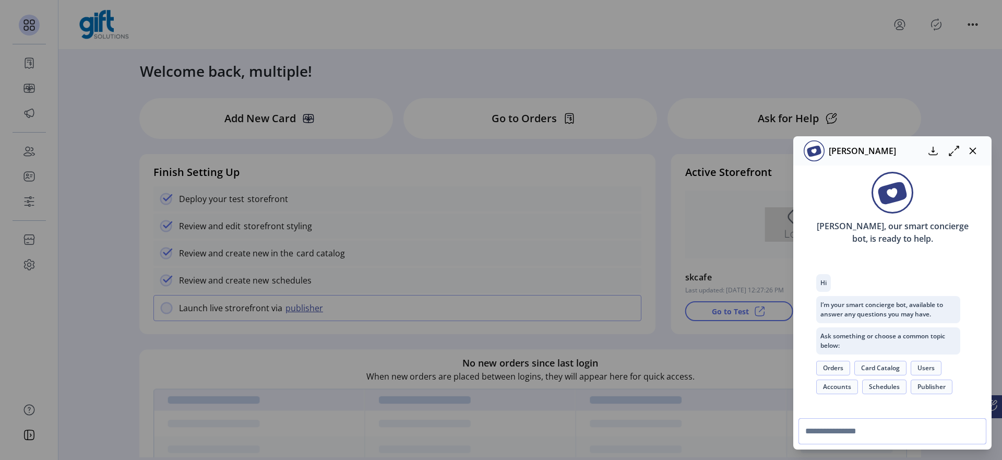
click at [824, 428] on input "text" at bounding box center [892, 431] width 188 height 26
type input "**"
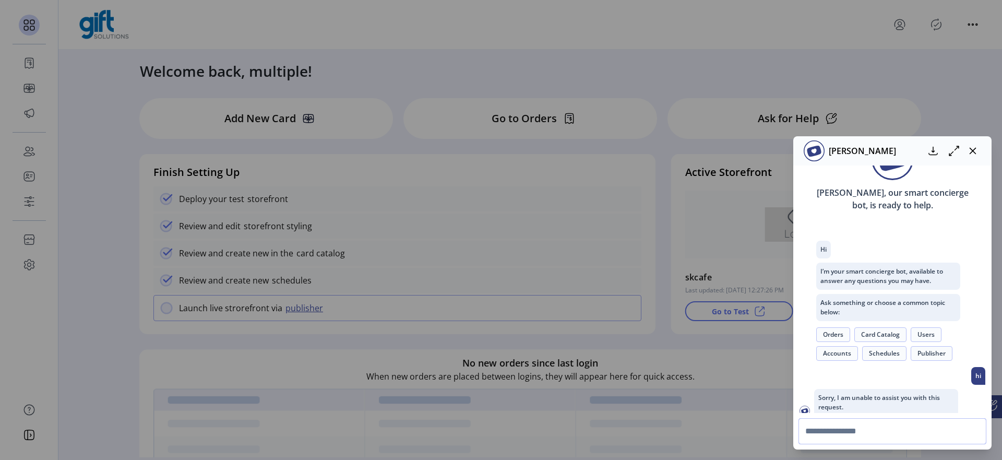
scroll to position [45, 0]
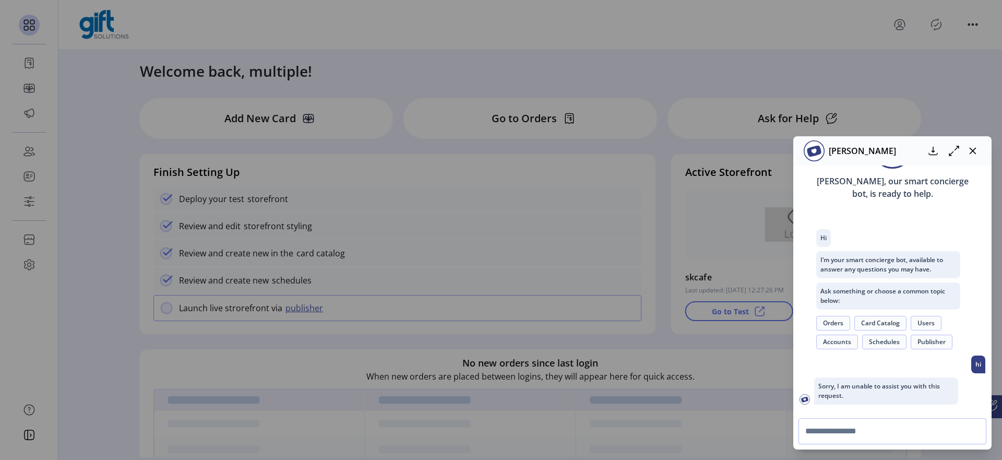
click at [869, 339] on button "Schedules" at bounding box center [884, 341] width 44 height 15
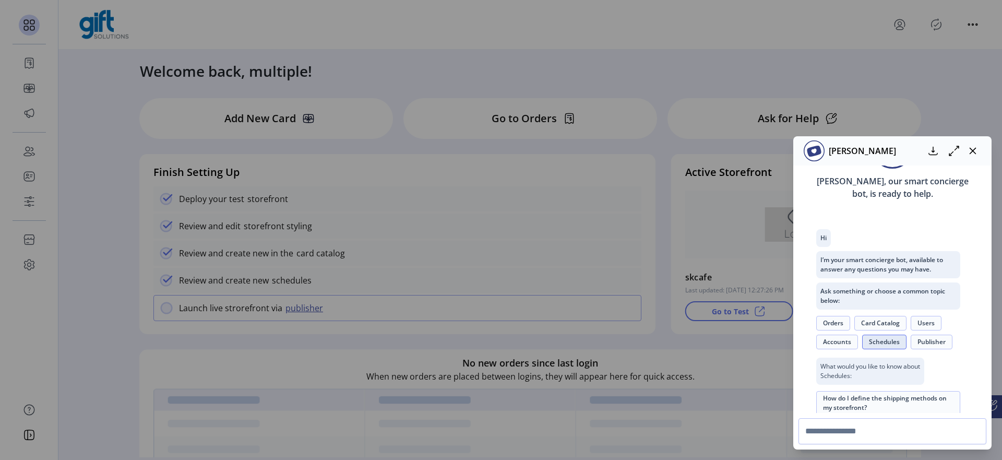
scroll to position [146, 0]
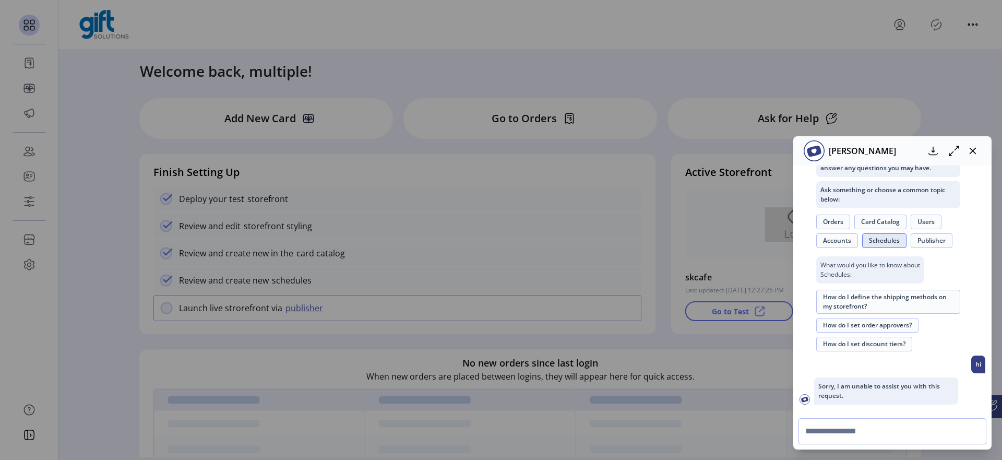
click at [867, 309] on button "How do I define the shipping methods on my storefront?" at bounding box center [888, 302] width 144 height 24
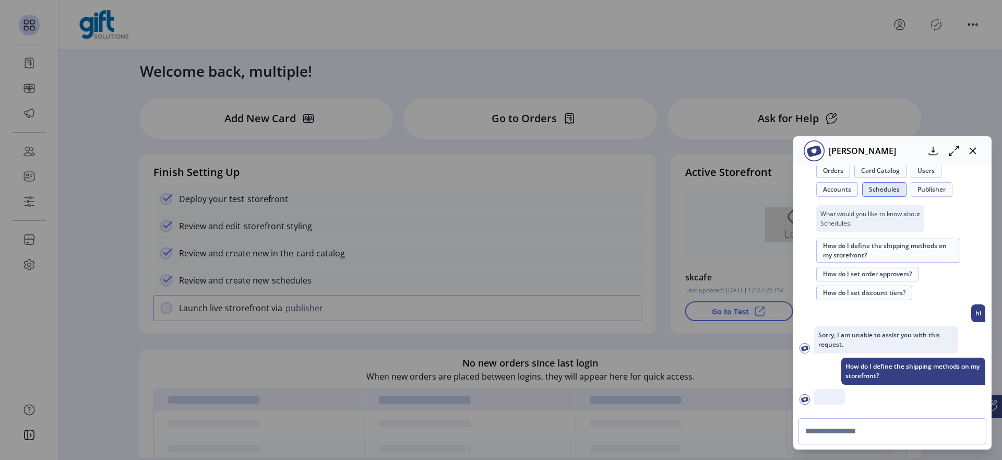
scroll to position [256, 0]
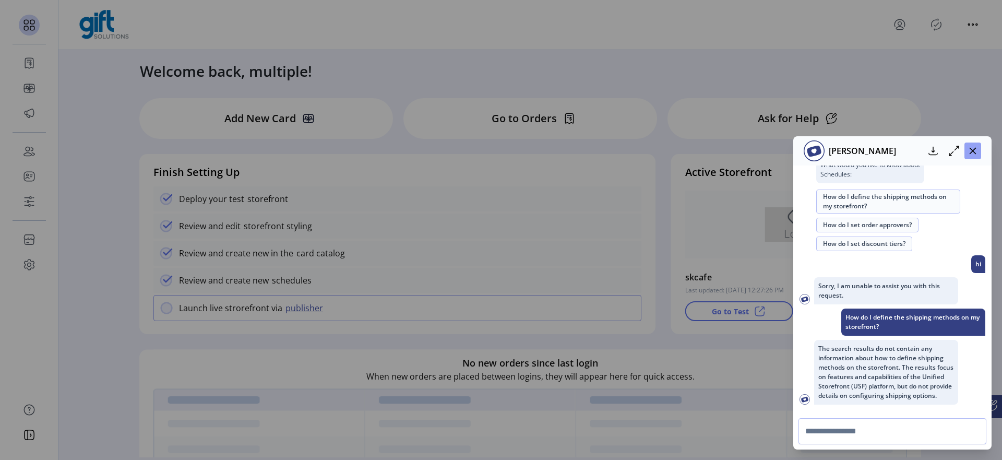
click at [972, 149] on icon "button" at bounding box center [972, 151] width 8 height 8
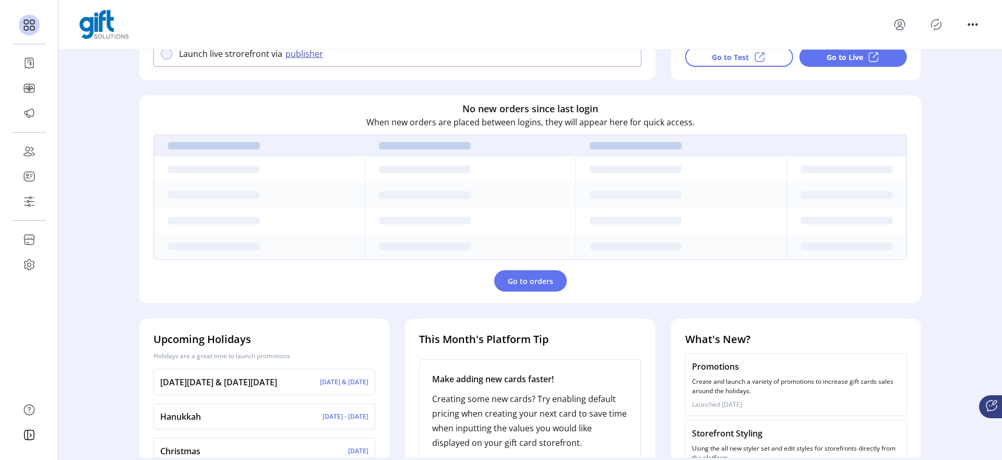
scroll to position [305, 0]
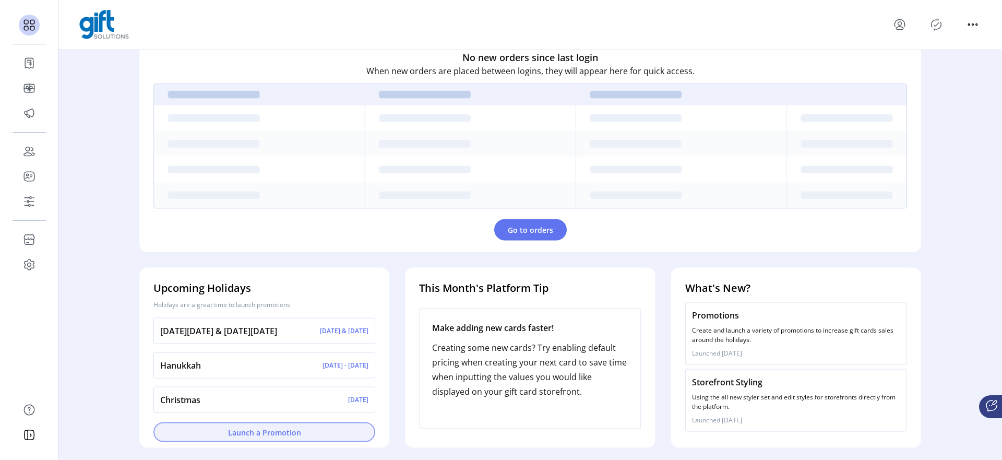
click at [354, 426] on span "Launch a Promotion" at bounding box center [264, 431] width 195 height 11
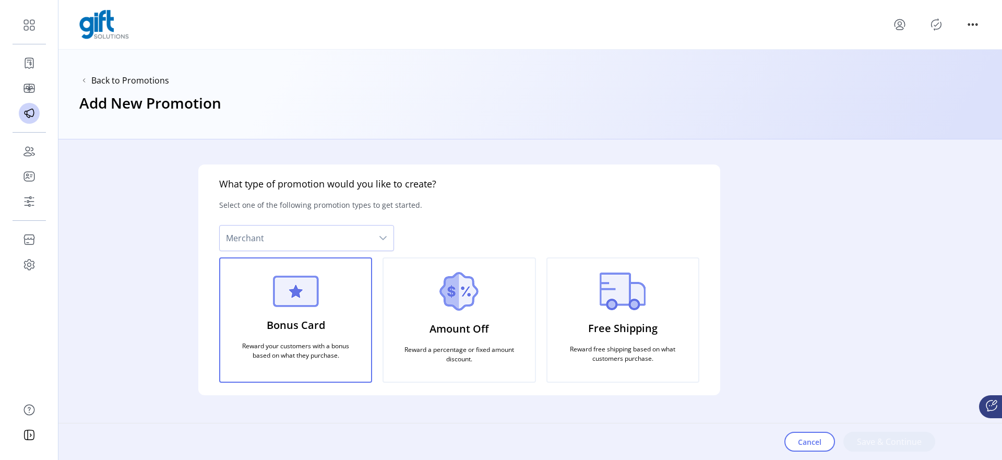
click at [335, 249] on span "Merchant" at bounding box center [296, 237] width 153 height 25
click at [118, 250] on div "What type of promotion would you like to create? Select one of the following pr…" at bounding box center [458, 299] width 801 height 320
drag, startPoint x: 118, startPoint y: 250, endPoint x: 80, endPoint y: 193, distance: 69.3
click at [112, 243] on div "What type of promotion would you like to create? Select one of the following pr…" at bounding box center [458, 299] width 801 height 320
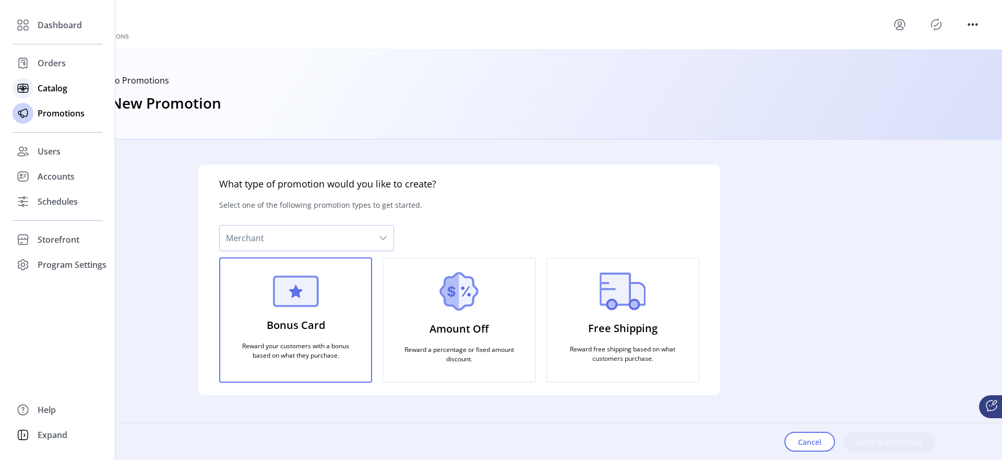
click at [32, 88] on div at bounding box center [23, 88] width 21 height 21
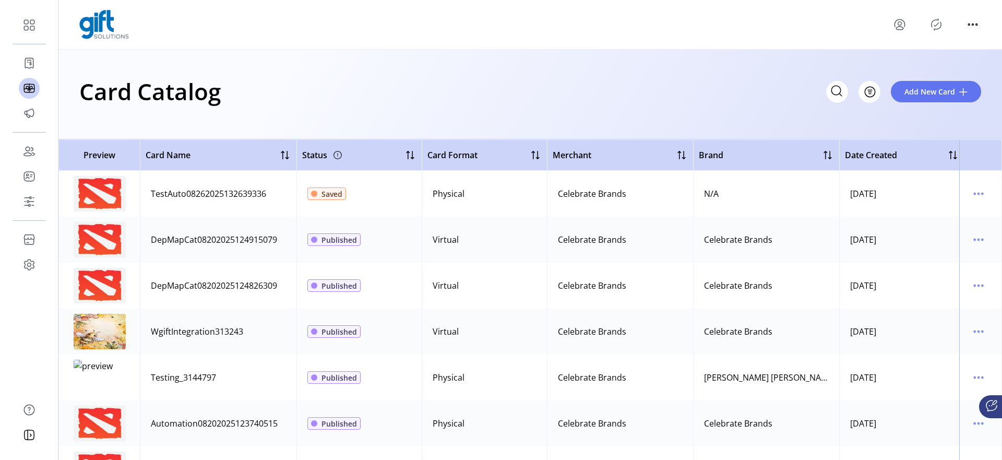
click at [243, 113] on div "Card Catalog Filter Add New Card" at bounding box center [529, 95] width 943 height 90
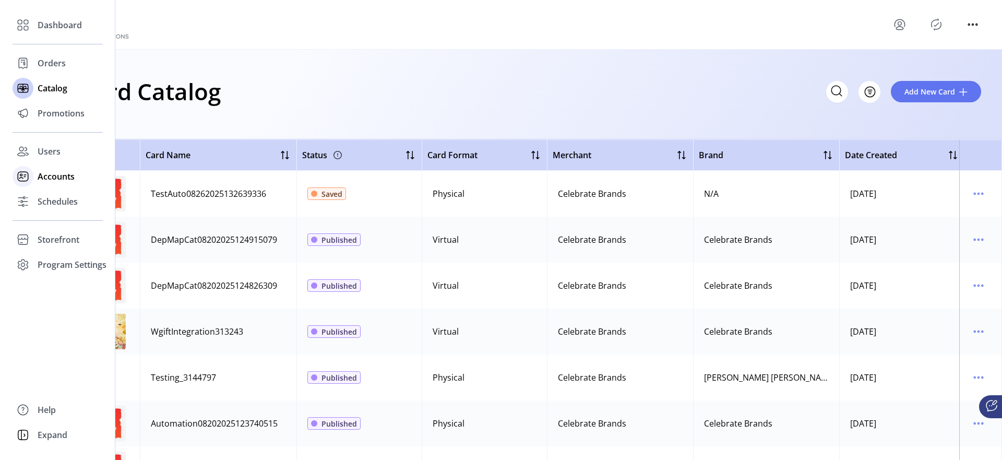
click at [50, 181] on span "Accounts" at bounding box center [56, 176] width 37 height 13
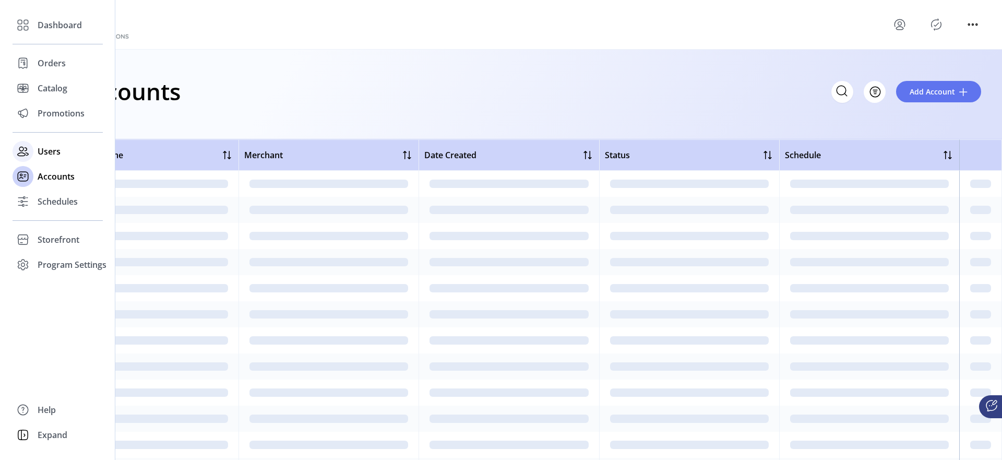
click at [51, 151] on span "Users" at bounding box center [49, 151] width 23 height 13
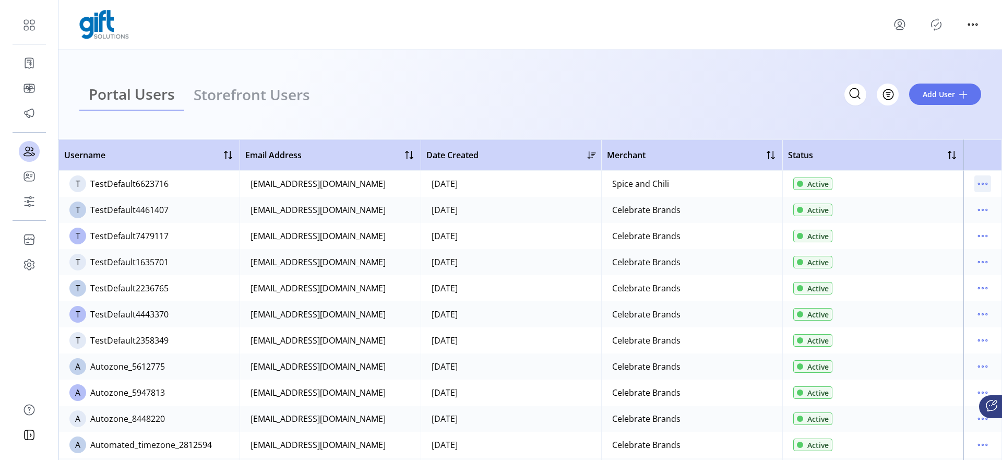
click at [980, 185] on icon "menu" at bounding box center [982, 183] width 17 height 17
click at [956, 217] on span "View Details" at bounding box center [933, 221] width 87 height 8
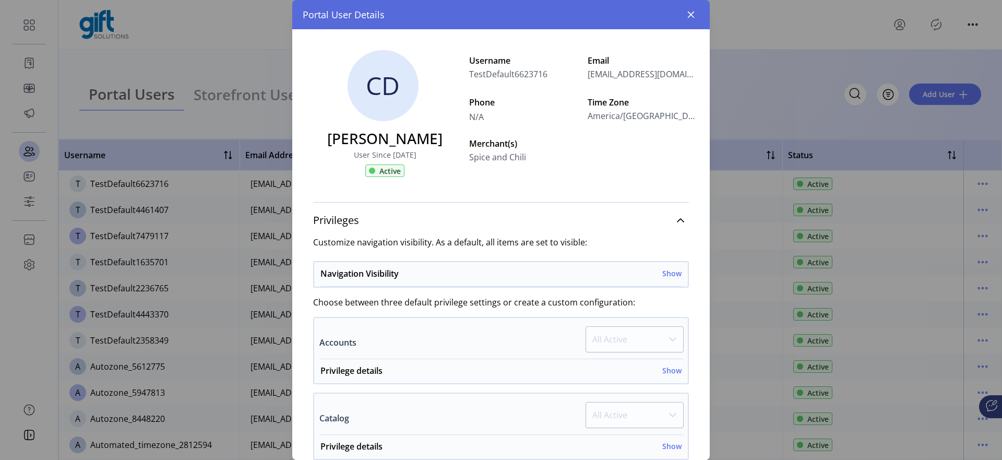
click at [683, 25] on div "Portal User Details" at bounding box center [500, 14] width 417 height 29
click at [687, 23] on div "Portal User Details" at bounding box center [500, 14] width 417 height 29
click at [695, 14] on button "button" at bounding box center [690, 14] width 17 height 17
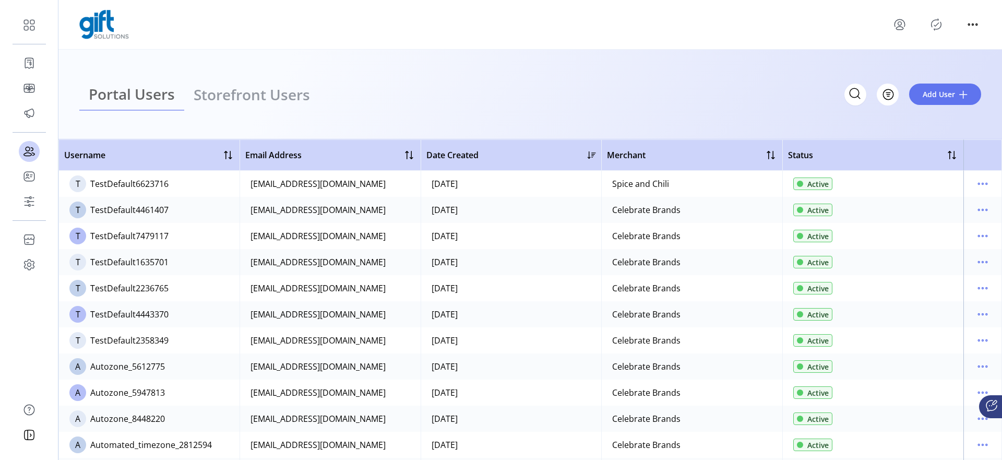
click at [594, 106] on div "Portal Users Storefront Users Filter Add User" at bounding box center [530, 94] width 902 height 32
click at [244, 115] on div "Portal Users Storefront Users Filter Add User" at bounding box center [529, 95] width 943 height 90
click at [289, 83] on ul "Portal Users Storefront Users" at bounding box center [199, 94] width 240 height 32
